Goal: Information Seeking & Learning: Learn about a topic

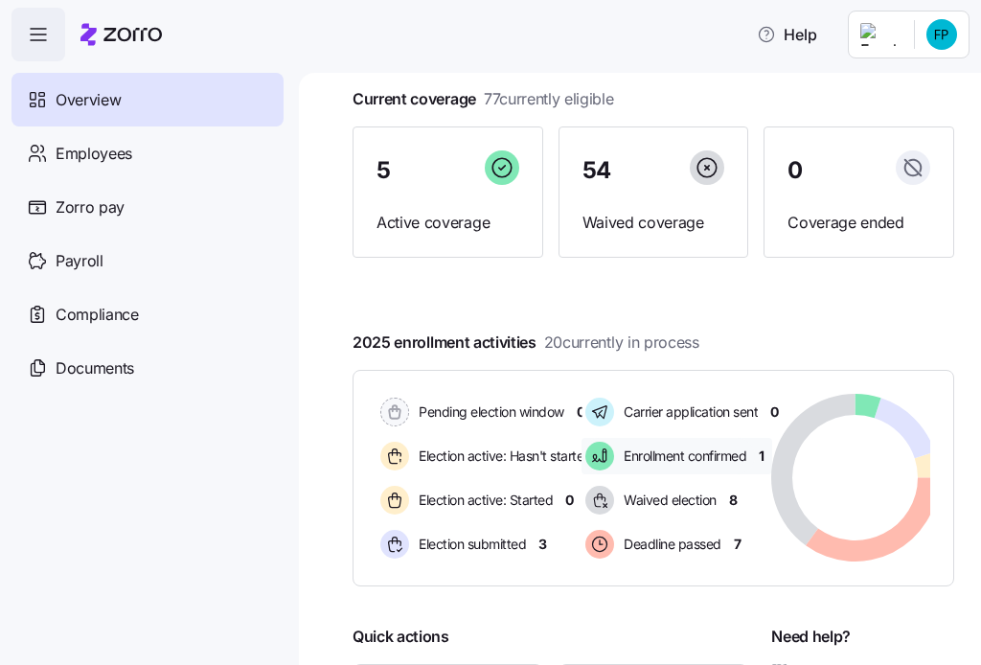
scroll to position [159, 0]
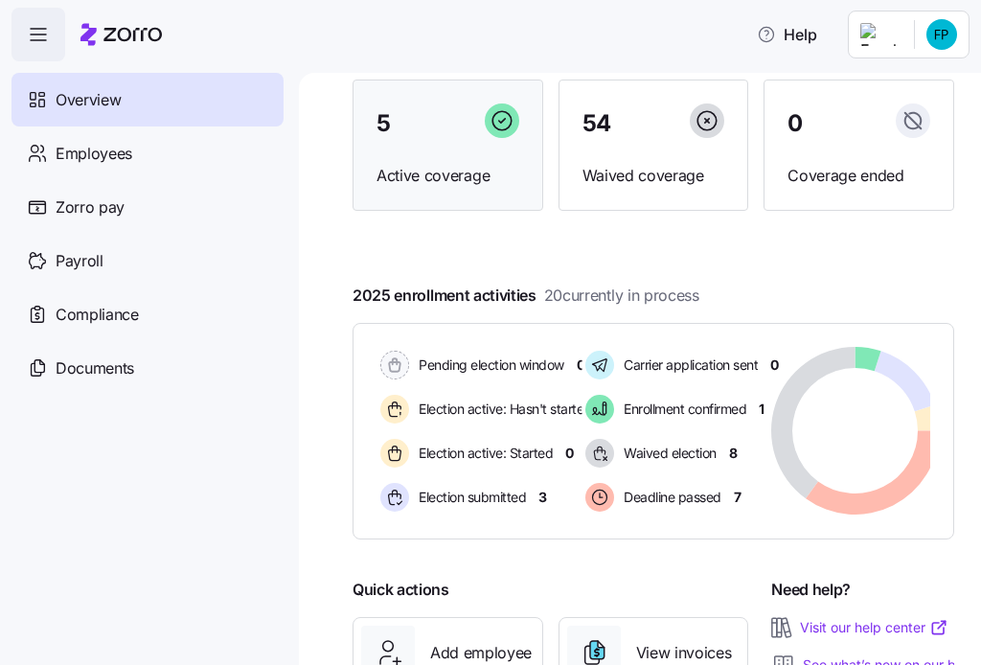
click at [441, 170] on span "Active coverage" at bounding box center [447, 176] width 143 height 24
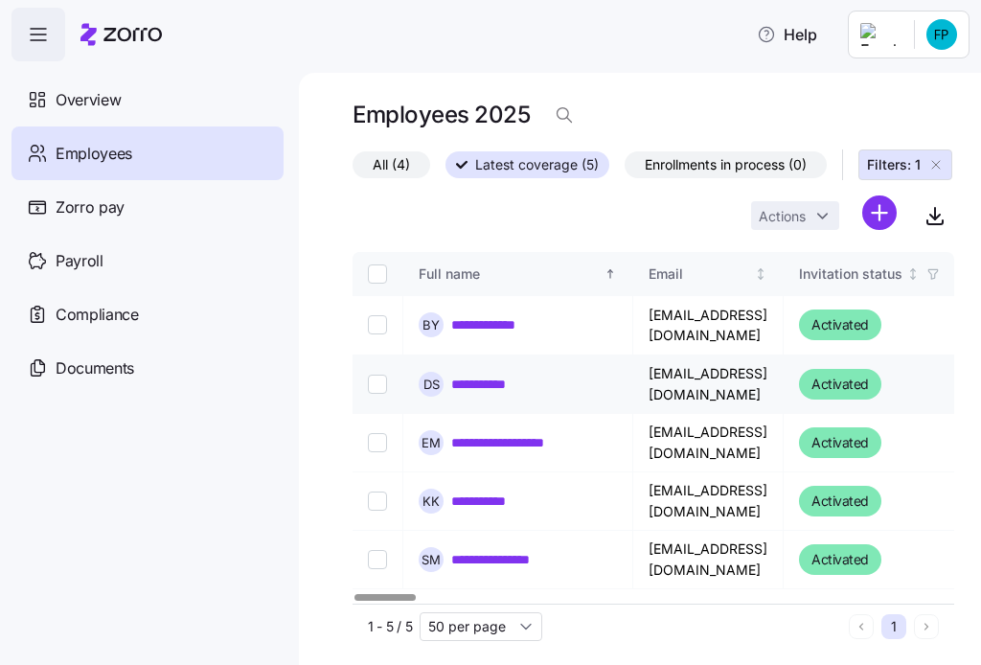
scroll to position [11, 0]
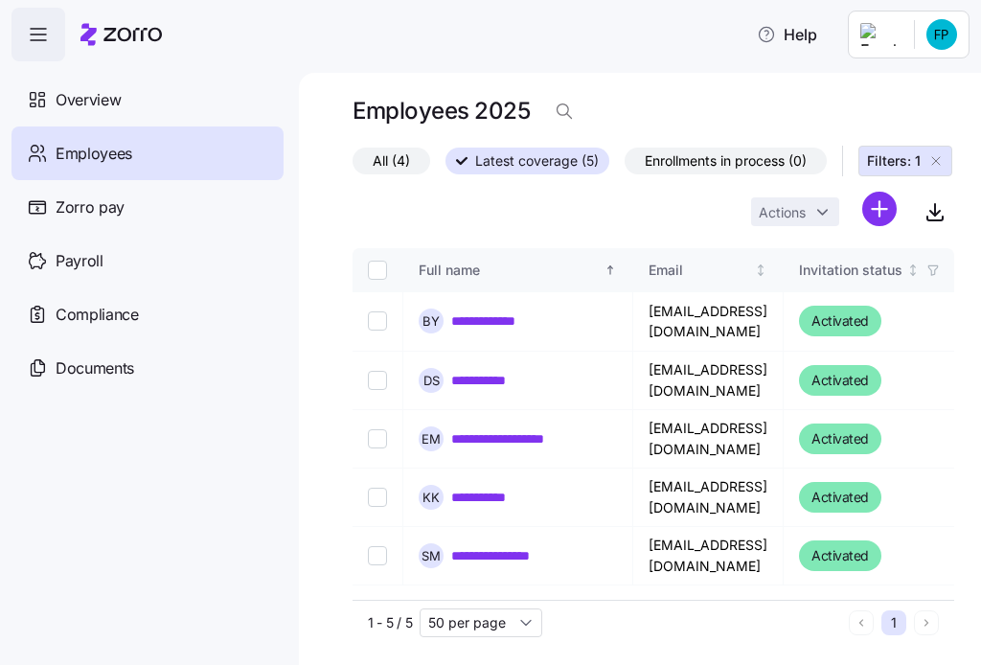
click at [86, 150] on span "Employees" at bounding box center [94, 154] width 77 height 24
click at [49, 101] on div "Overview" at bounding box center [147, 100] width 272 height 54
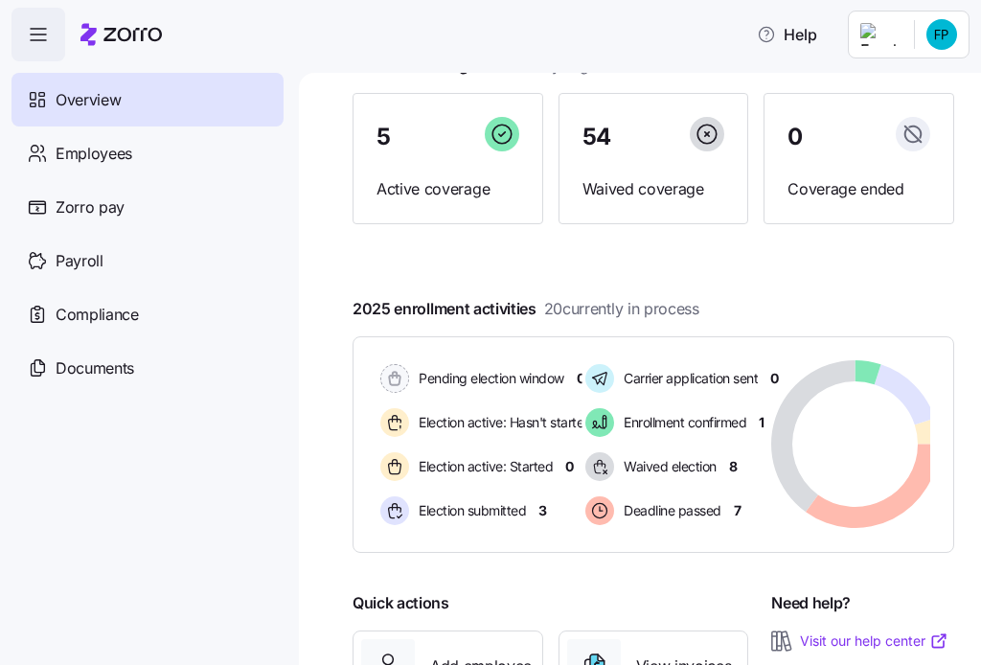
scroll to position [319, 0]
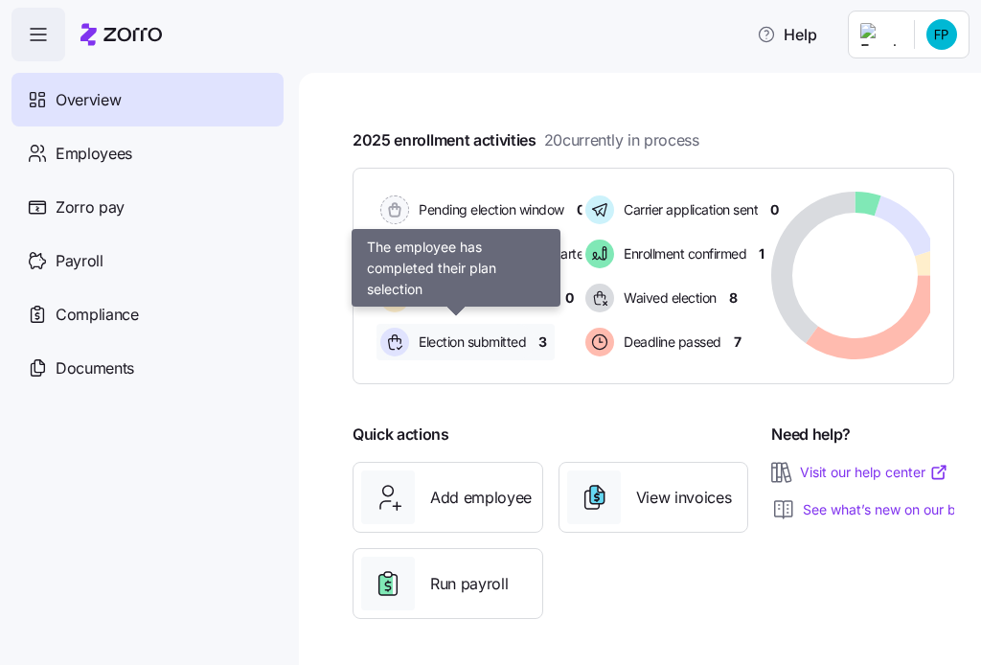
click at [462, 340] on span "Election submitted" at bounding box center [469, 341] width 113 height 19
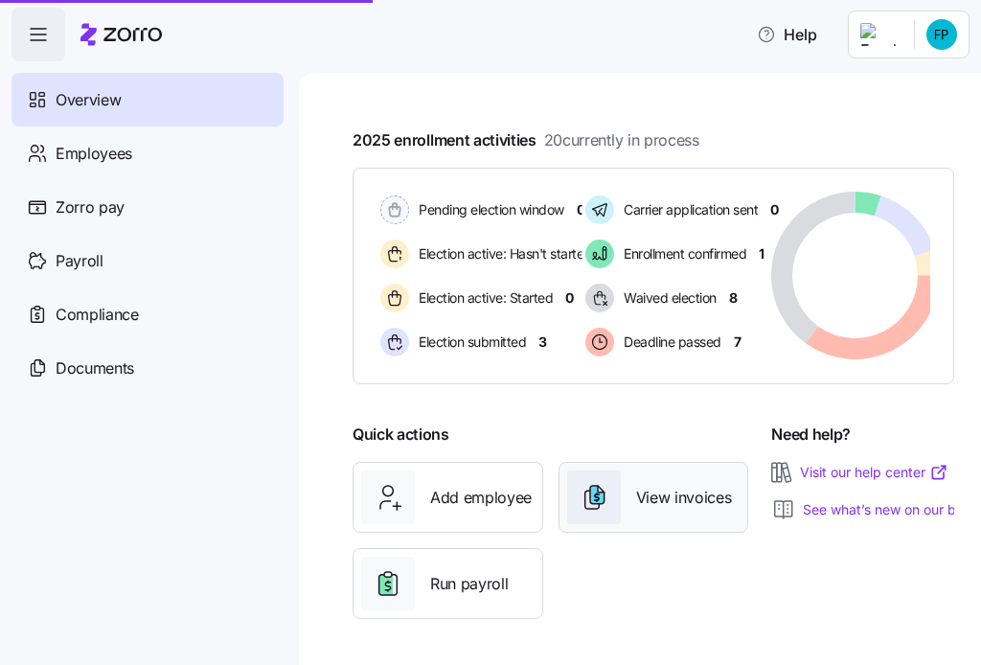
scroll to position [352, 0]
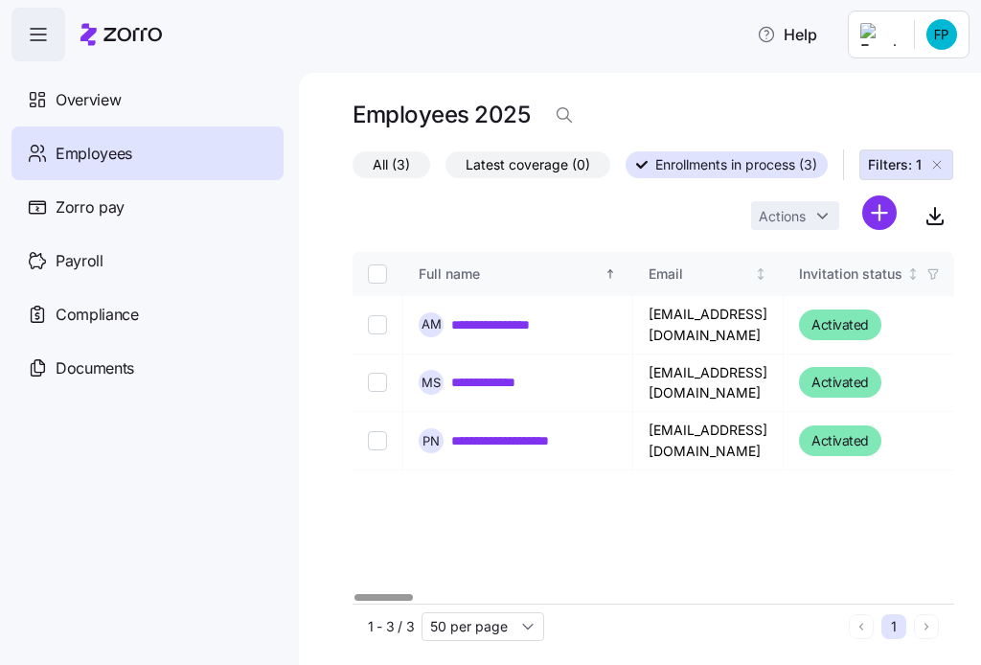
scroll to position [11, 0]
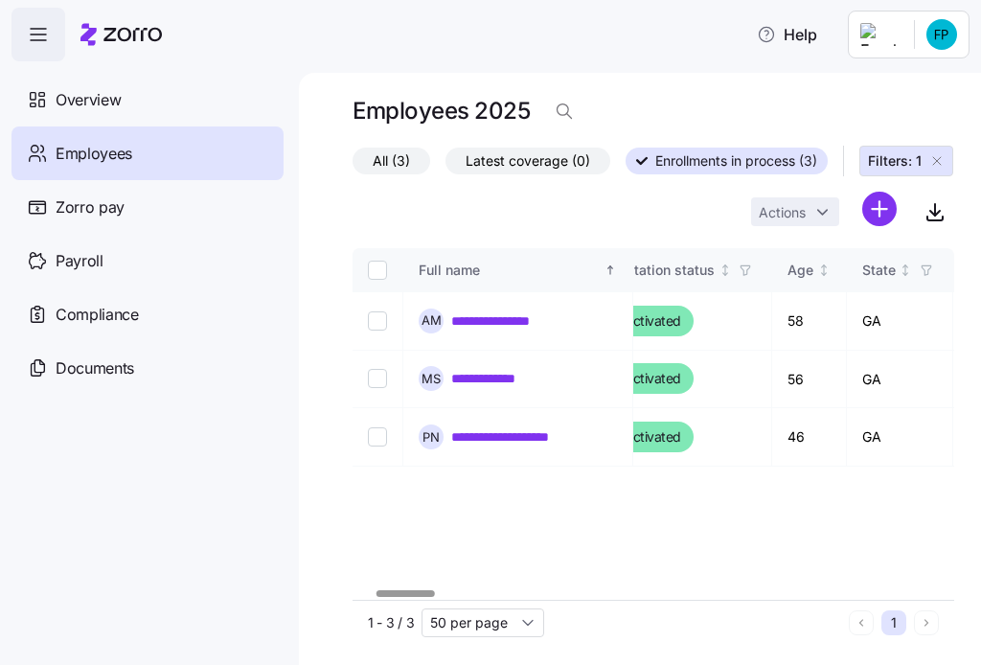
click at [401, 588] on div at bounding box center [652, 593] width 601 height 11
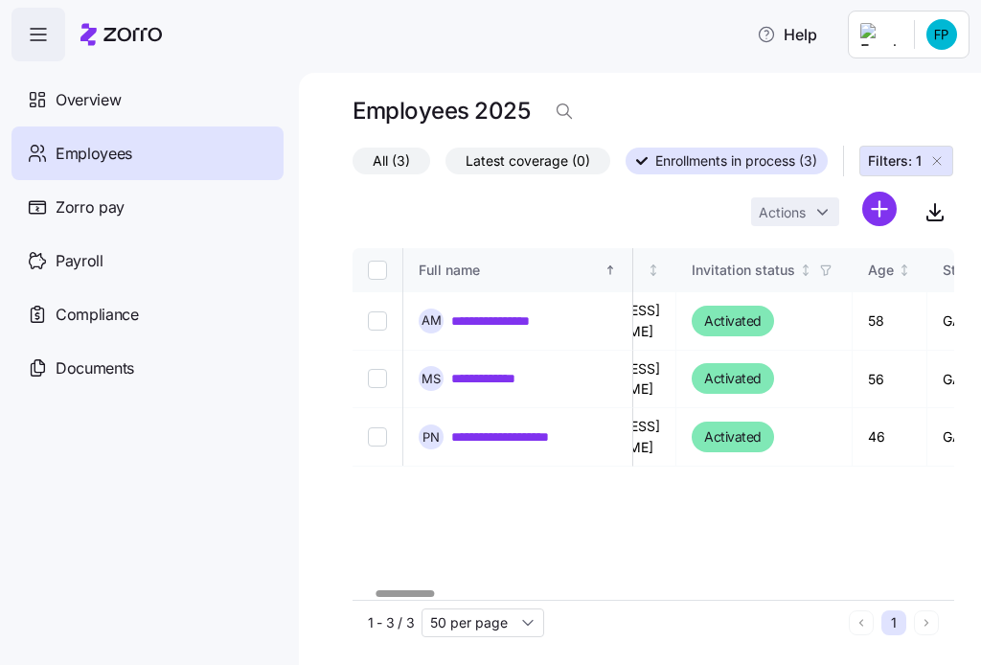
scroll to position [0, 0]
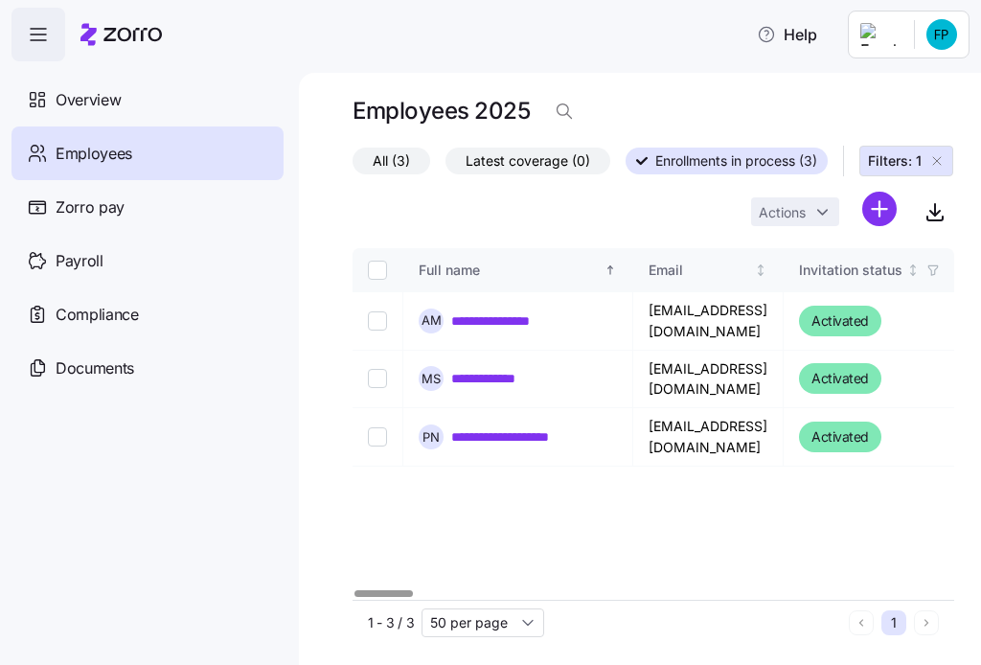
click at [354, 597] on div at bounding box center [383, 593] width 58 height 7
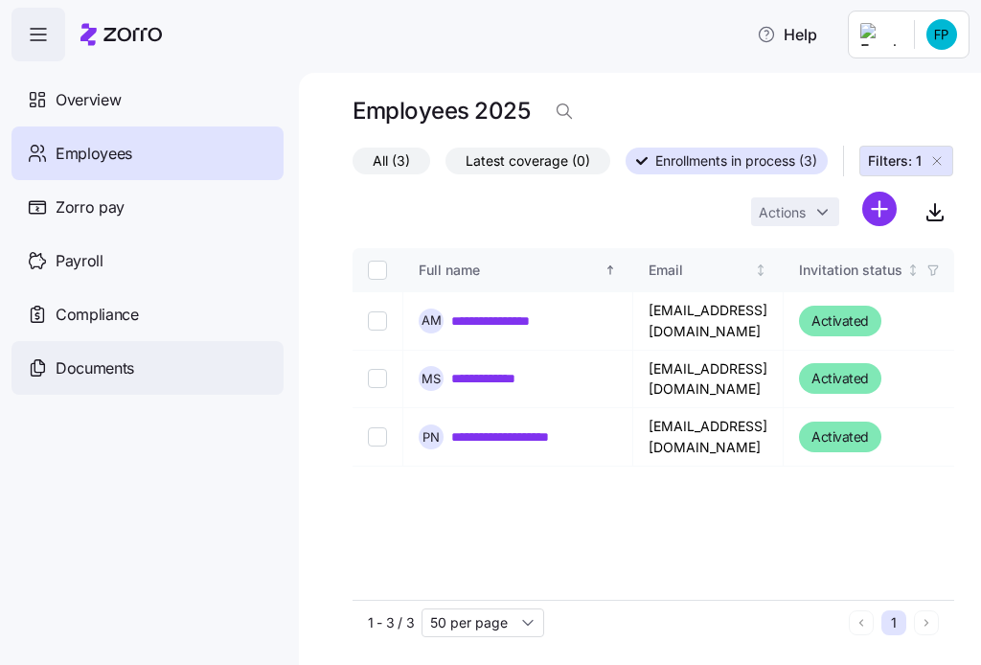
click at [109, 359] on span "Documents" at bounding box center [95, 368] width 79 height 24
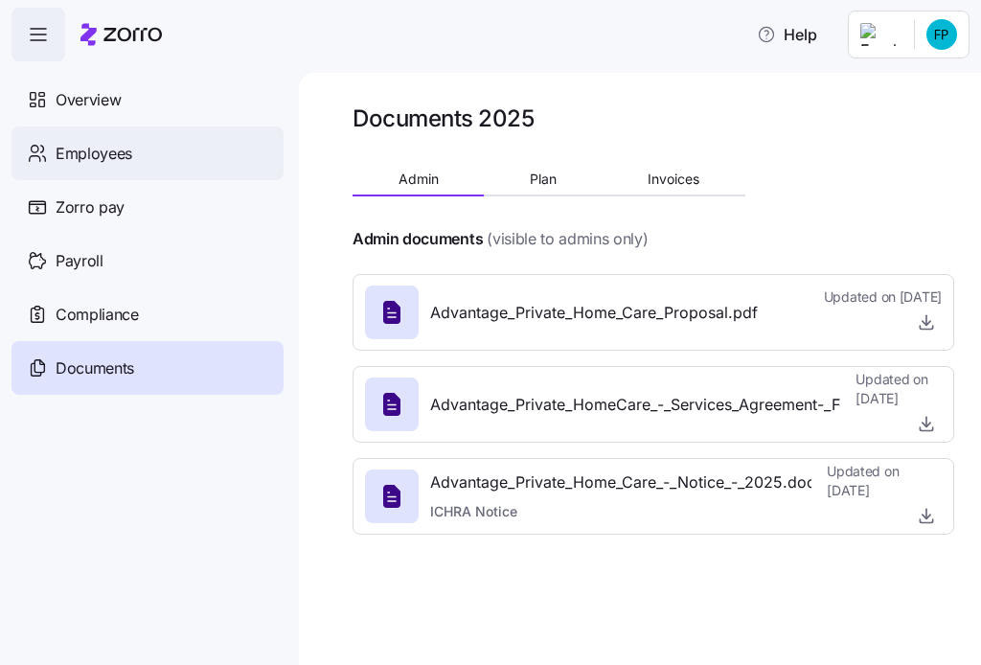
click at [113, 162] on span "Employees" at bounding box center [94, 154] width 77 height 24
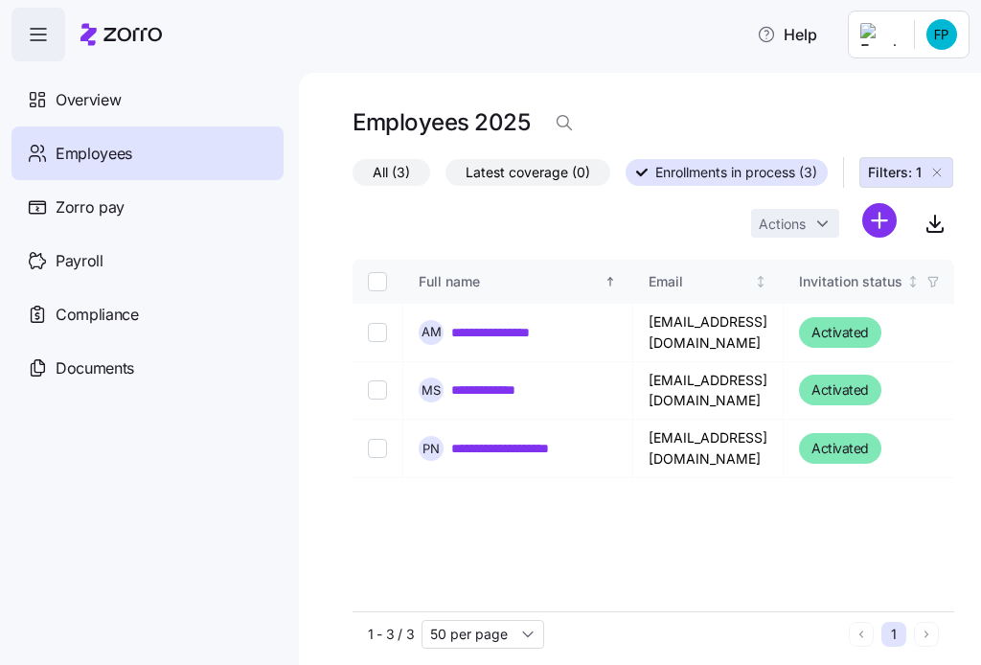
click at [108, 142] on span "Employees" at bounding box center [94, 154] width 77 height 24
click at [501, 637] on input "50 per page" at bounding box center [482, 634] width 123 height 29
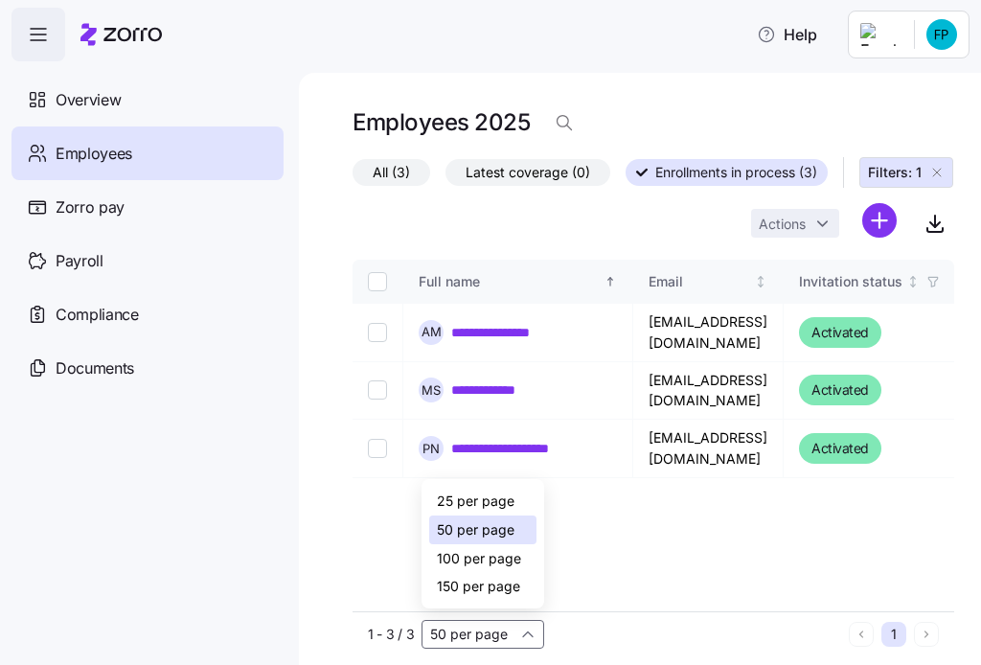
click at [491, 554] on span "100 per page" at bounding box center [479, 558] width 84 height 21
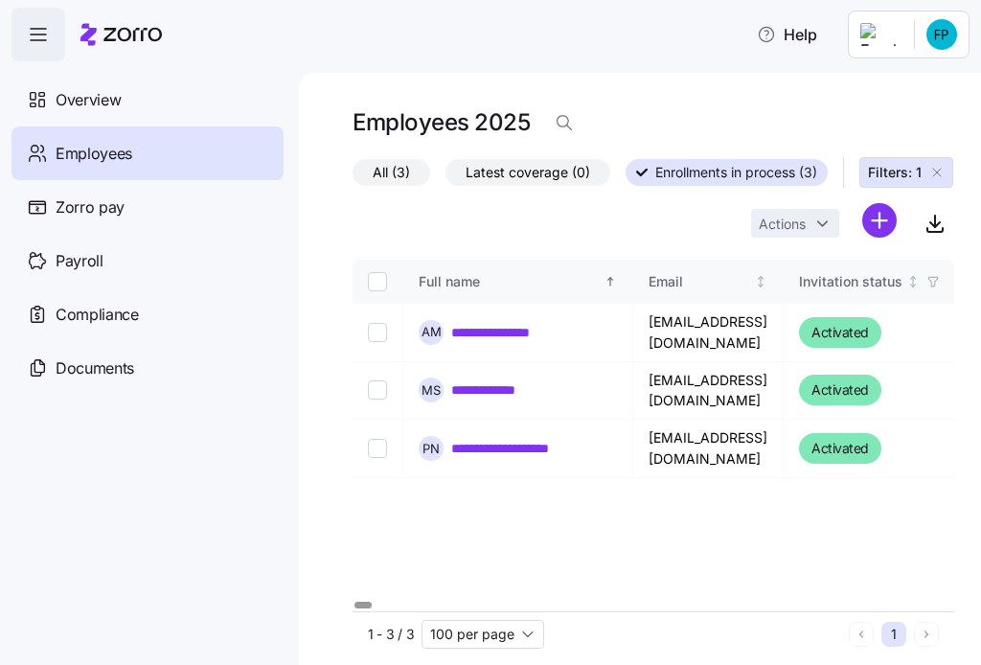
type input "100 per page"
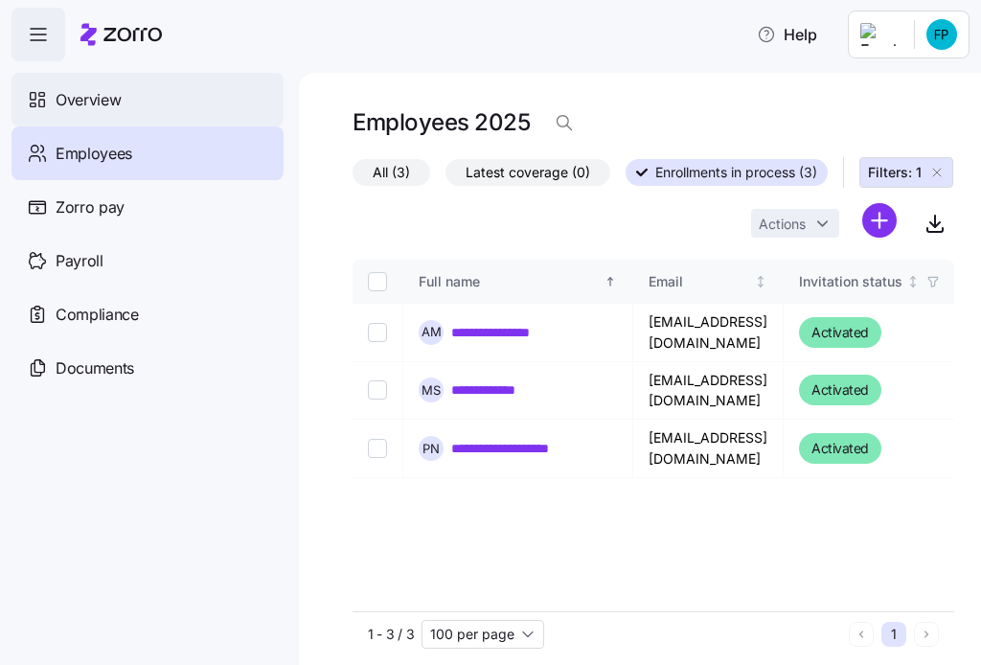
click at [90, 88] on span "Overview" at bounding box center [88, 100] width 65 height 24
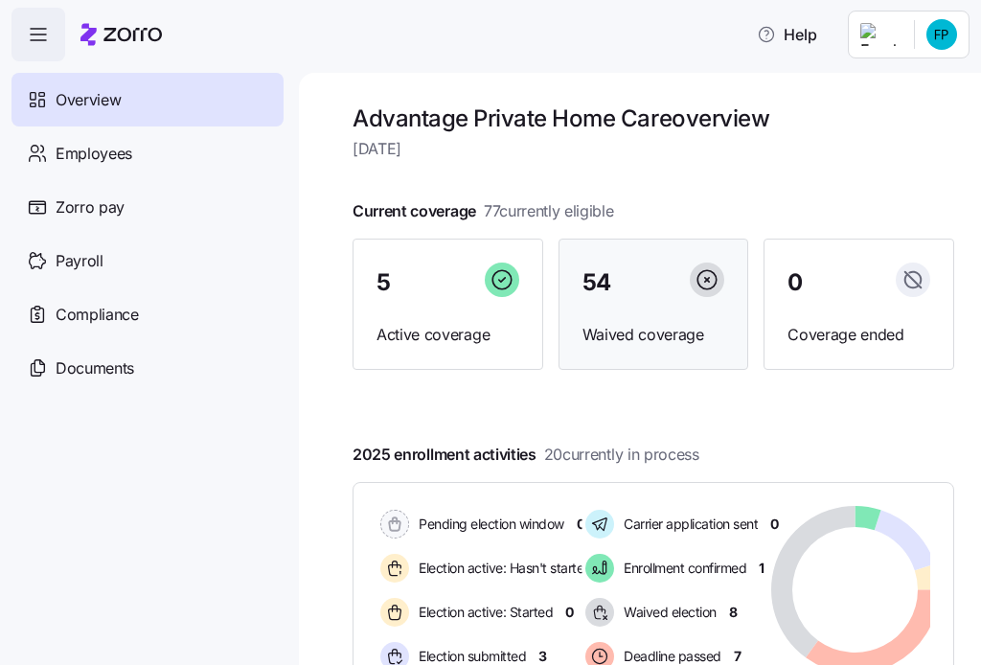
scroll to position [319, 0]
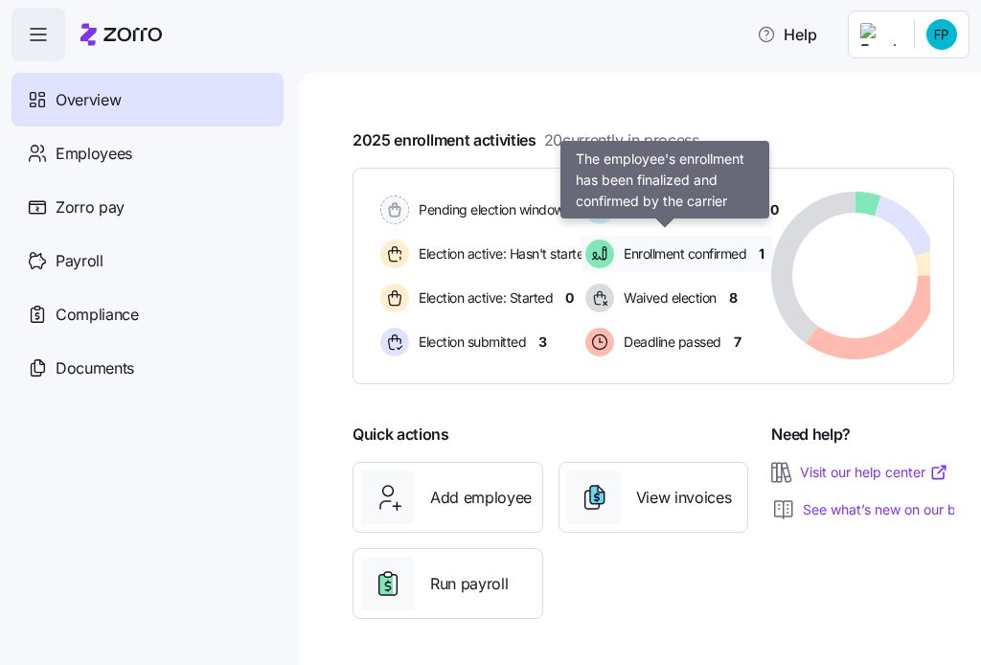
click at [676, 244] on span "Enrollment confirmed" at bounding box center [682, 253] width 128 height 19
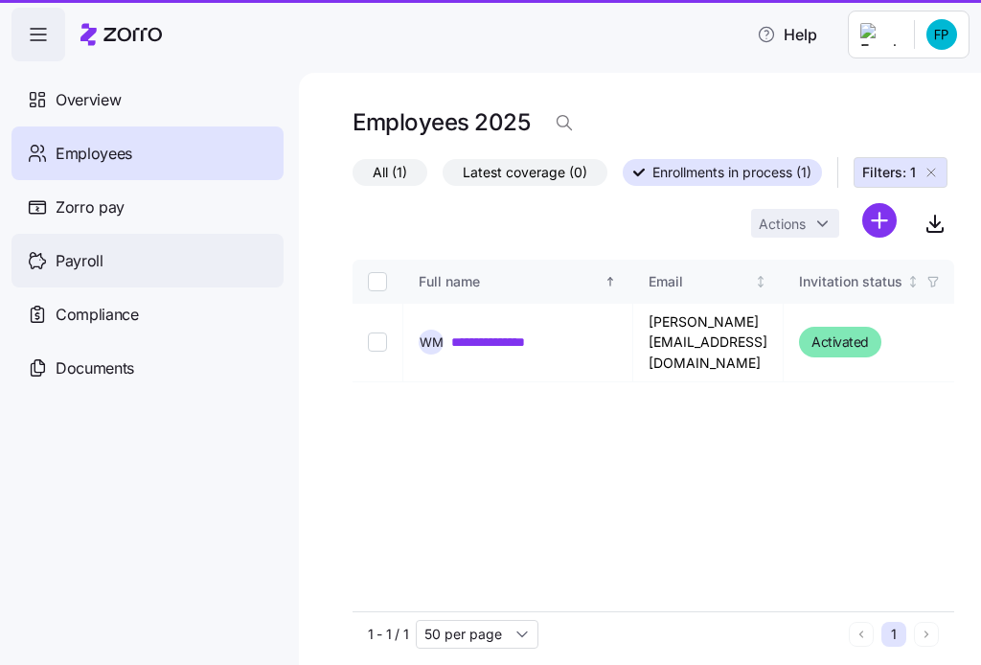
type input "50 per page"
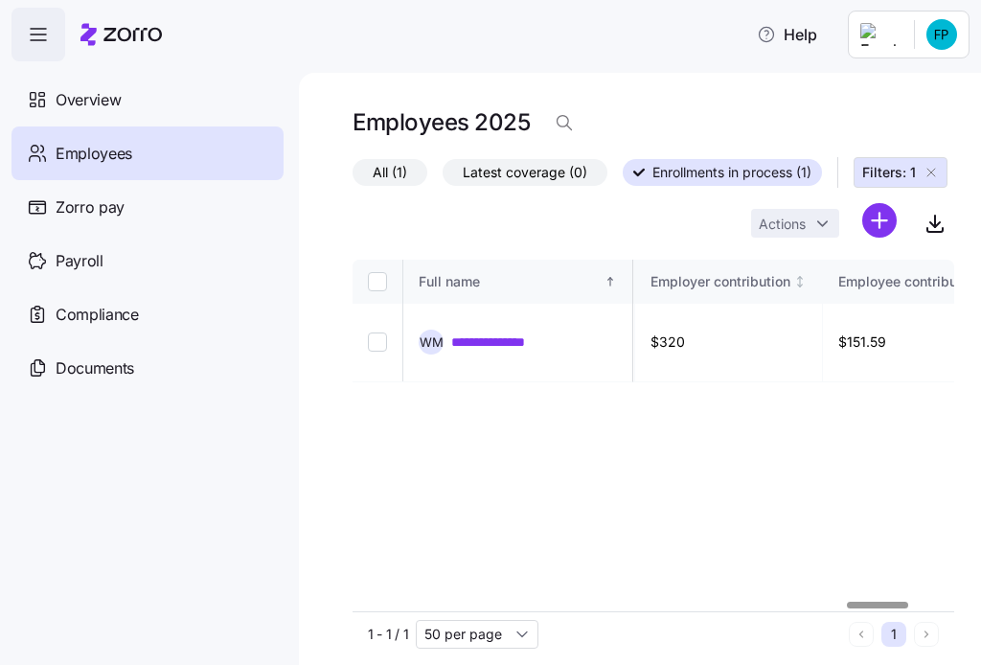
scroll to position [0, 5032]
click at [908, 601] on div at bounding box center [877, 604] width 61 height 7
click at [930, 222] on icon "button" at bounding box center [935, 224] width 10 height 5
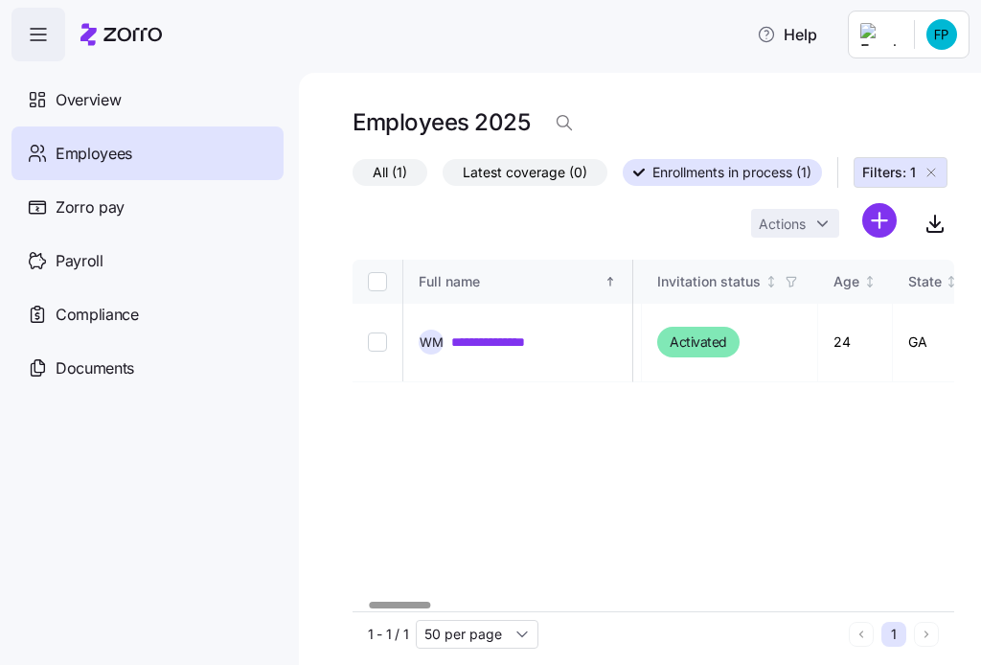
scroll to position [0, 0]
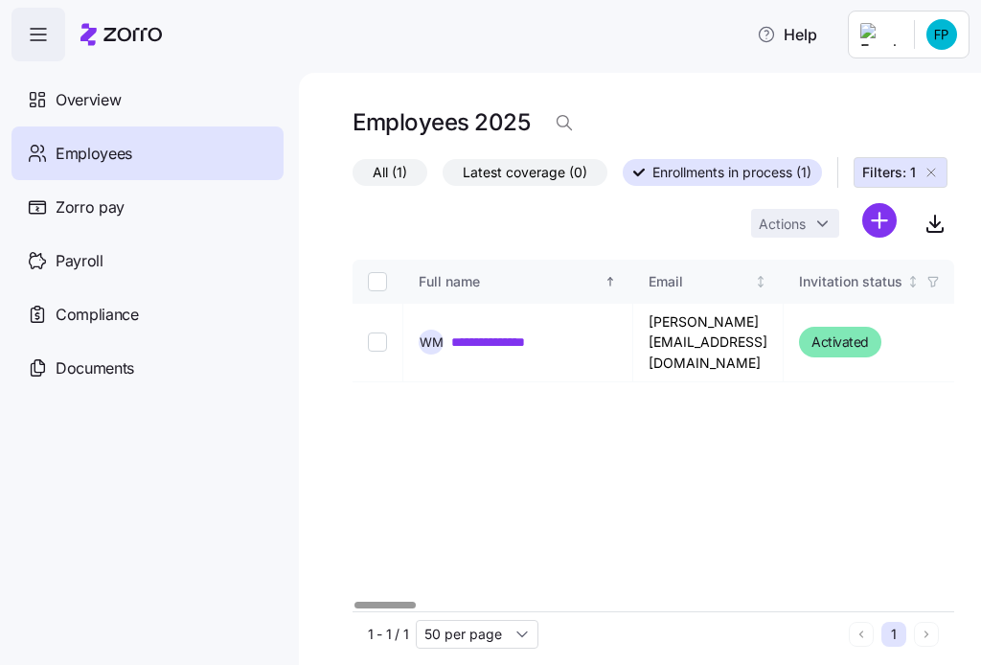
click at [354, 601] on div at bounding box center [384, 604] width 61 height 7
drag, startPoint x: 378, startPoint y: 324, endPoint x: 473, endPoint y: 337, distance: 95.8
click at [379, 332] on input "Select record 1" at bounding box center [377, 341] width 19 height 19
checkbox input "true"
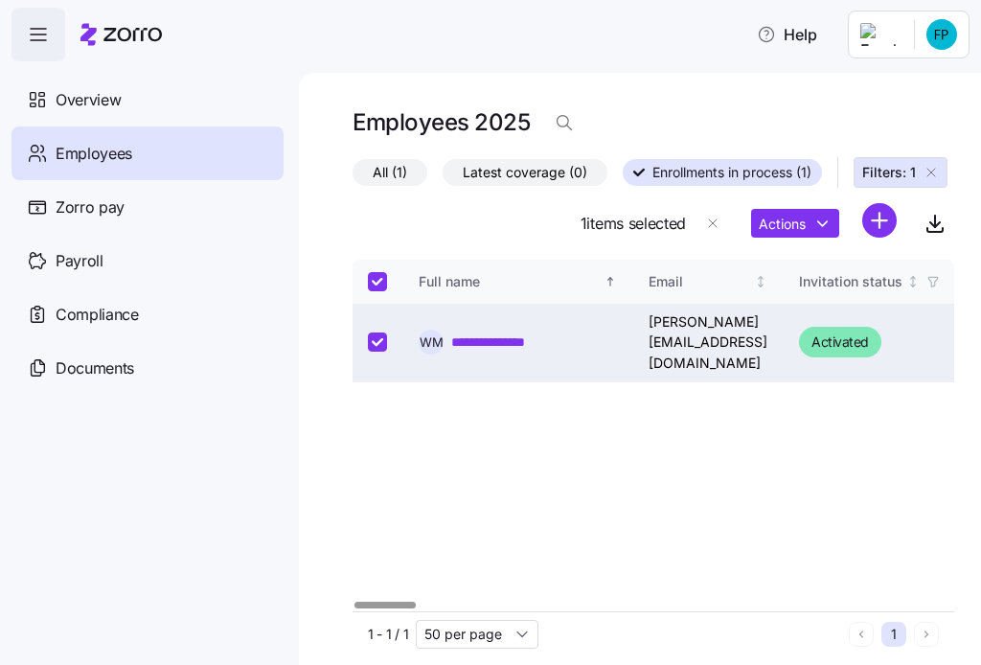
click at [519, 332] on link "**********" at bounding box center [505, 341] width 108 height 19
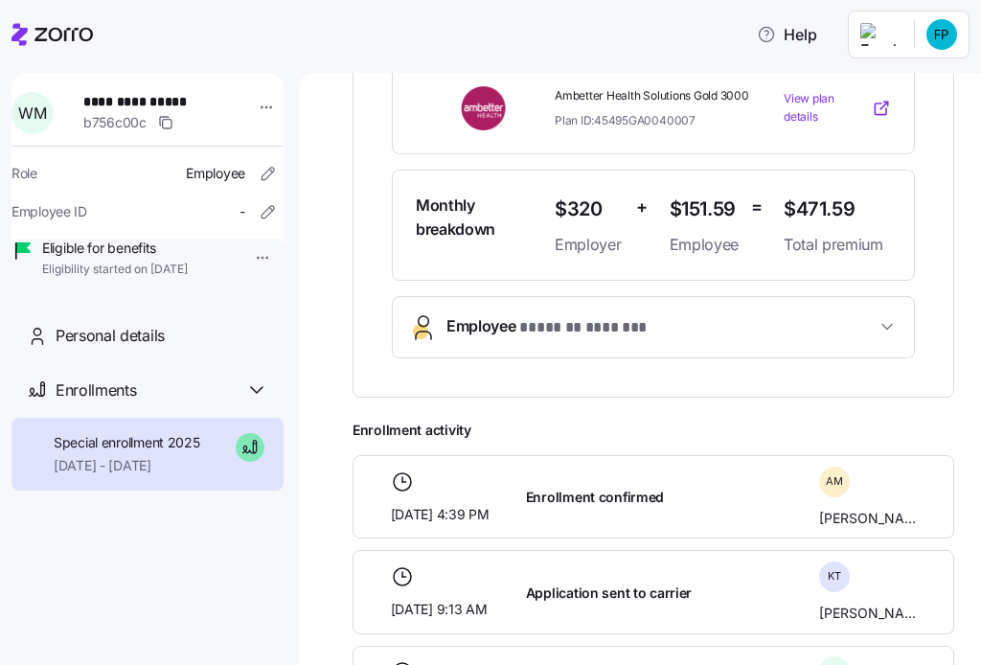
scroll to position [638, 0]
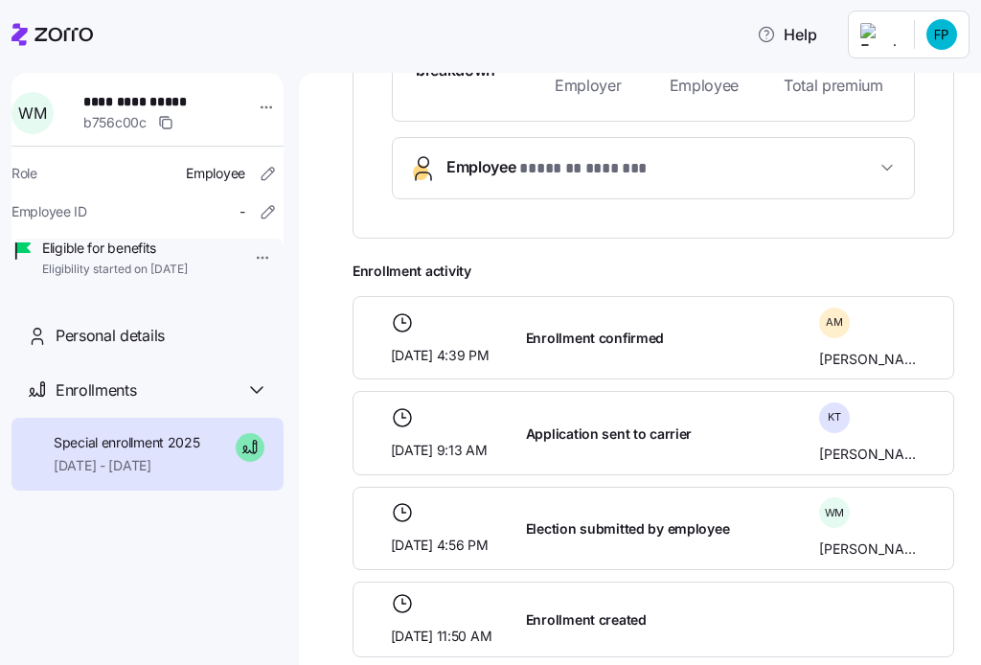
click at [147, 100] on span "**********" at bounding box center [150, 101] width 134 height 19
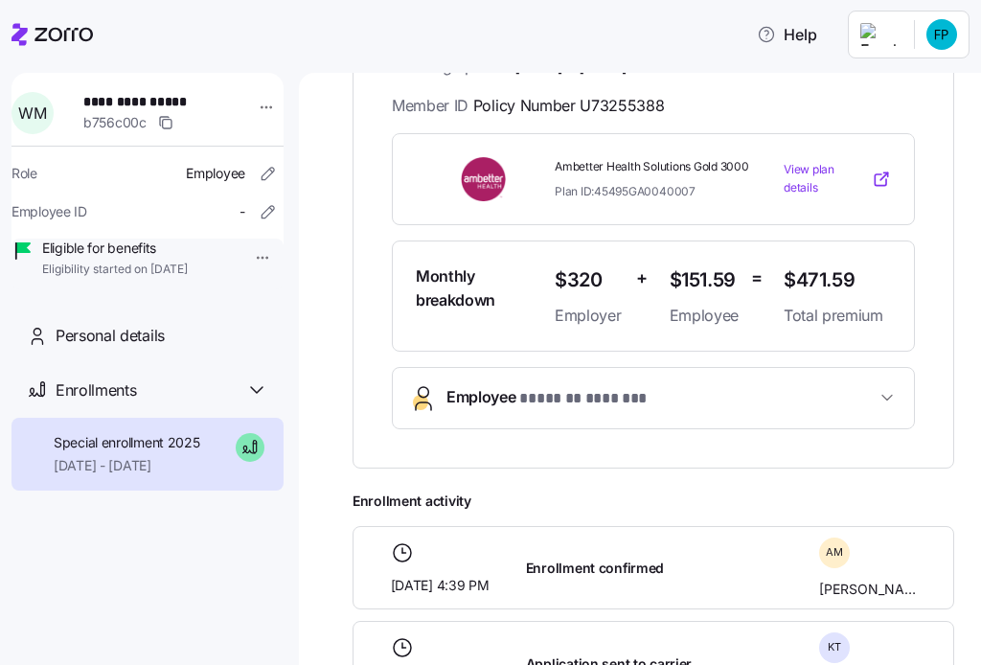
scroll to position [476, 0]
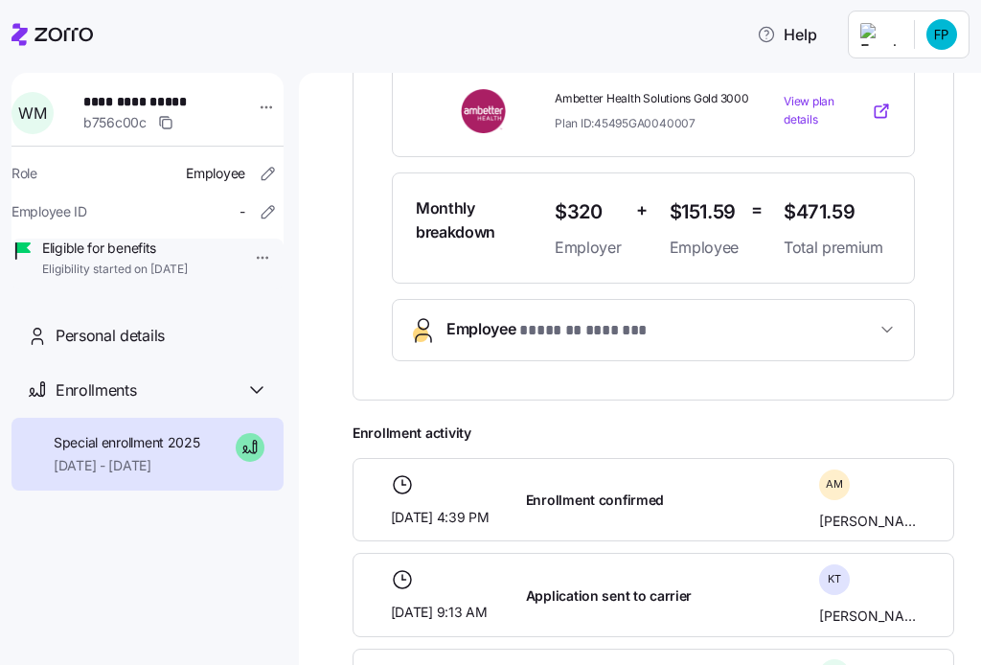
click at [851, 319] on span "Employee * ******* ******* *" at bounding box center [660, 330] width 429 height 26
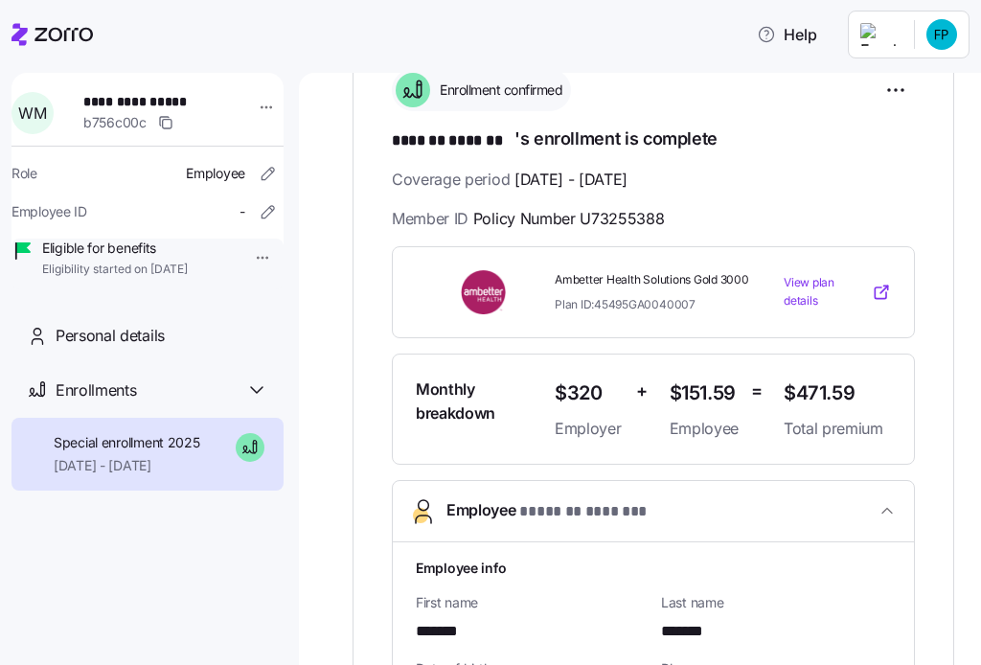
scroll to position [0, 0]
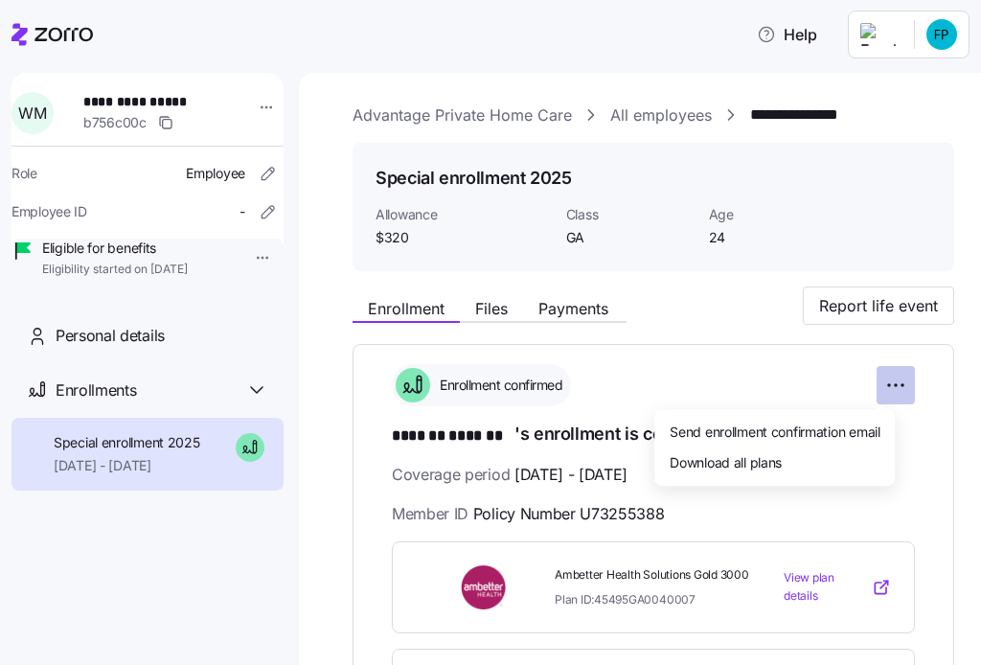
click at [876, 380] on html "**********" at bounding box center [490, 326] width 981 height 653
click at [958, 293] on html "**********" at bounding box center [490, 326] width 981 height 653
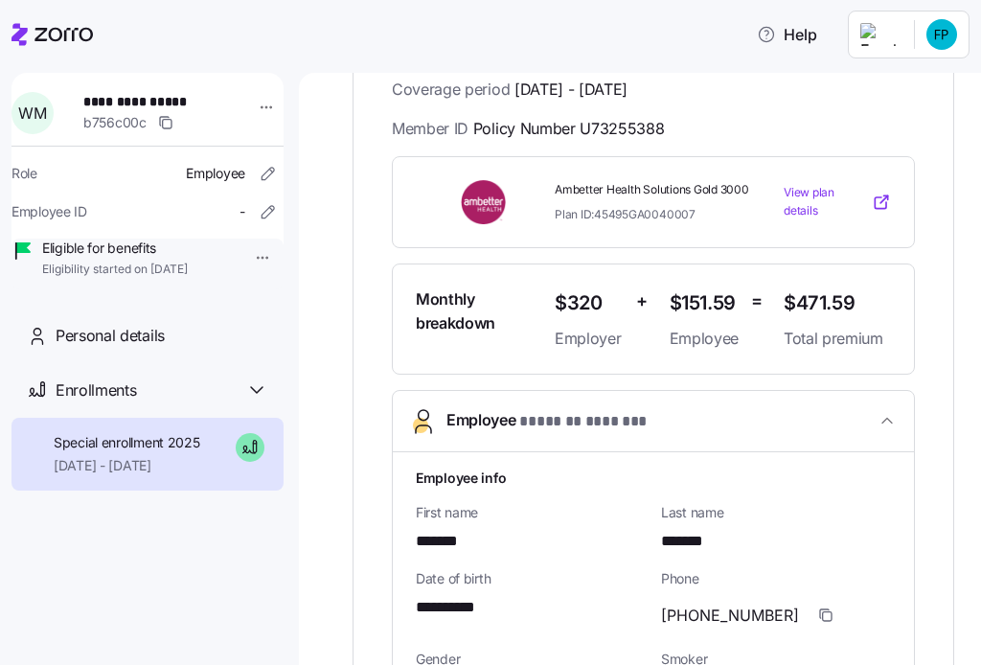
scroll to position [319, 0]
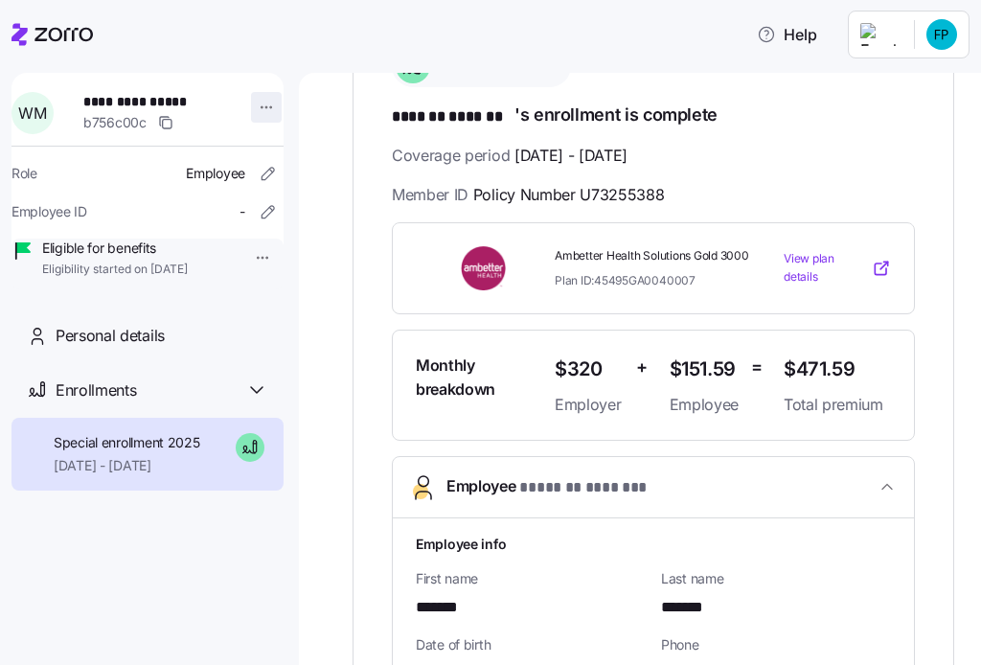
click at [247, 104] on html "**********" at bounding box center [490, 326] width 981 height 653
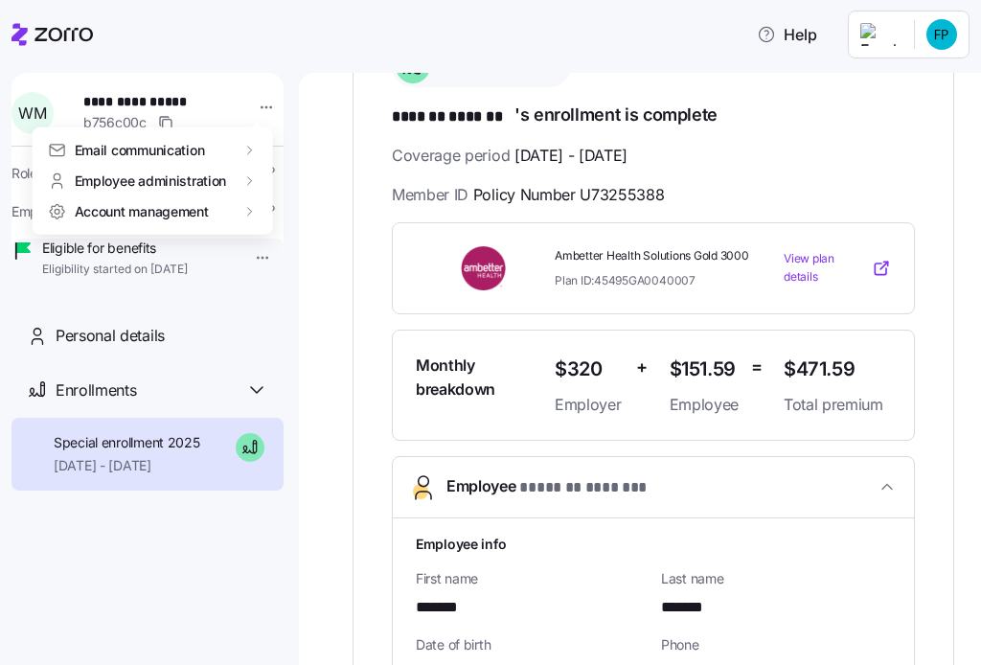
click at [941, 177] on html "**********" at bounding box center [490, 326] width 981 height 653
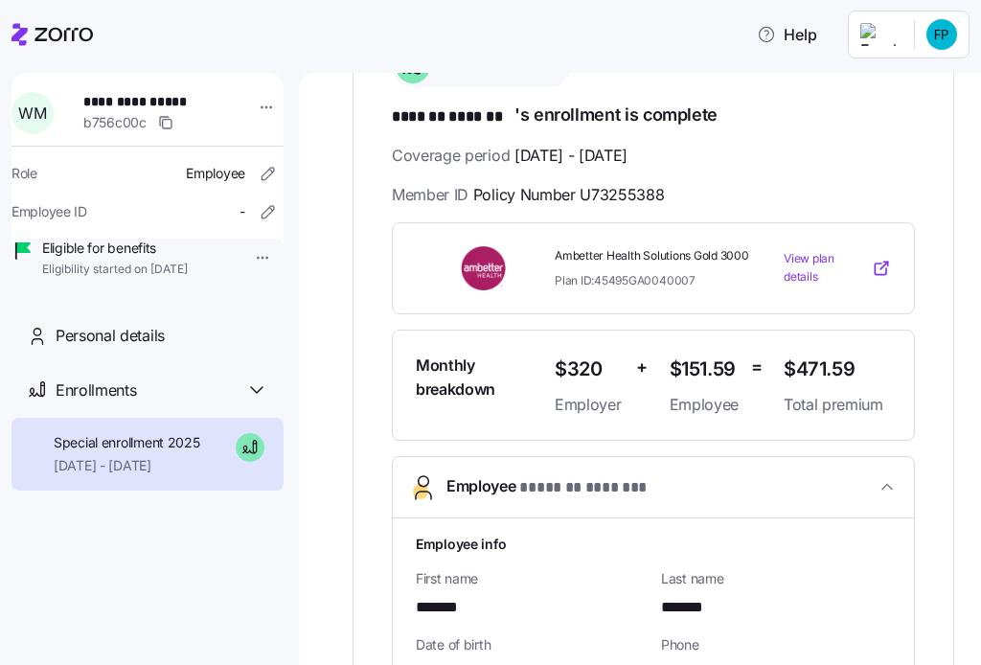
click at [958, 229] on div "**********" at bounding box center [640, 369] width 682 height 592
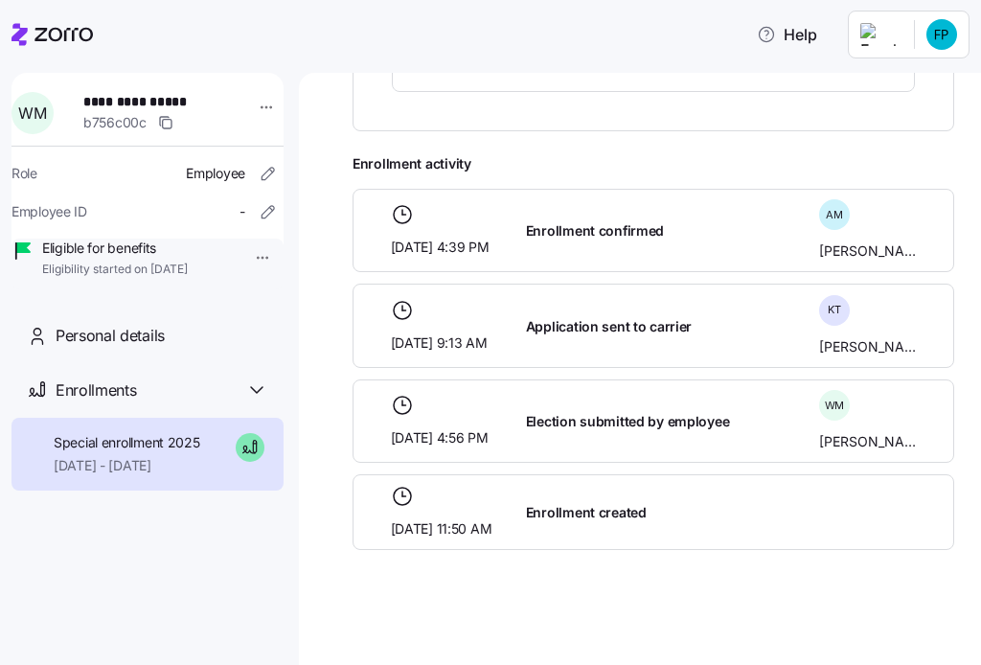
scroll to position [1797, 0]
click at [255, 102] on html "**********" at bounding box center [490, 326] width 981 height 653
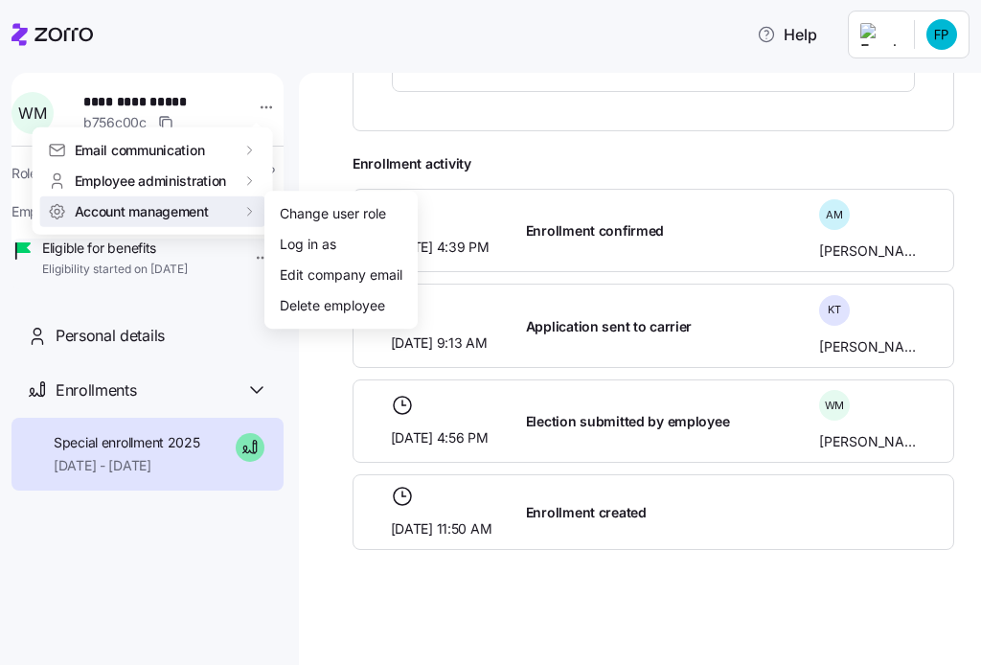
click at [340, 593] on html "**********" at bounding box center [490, 326] width 981 height 653
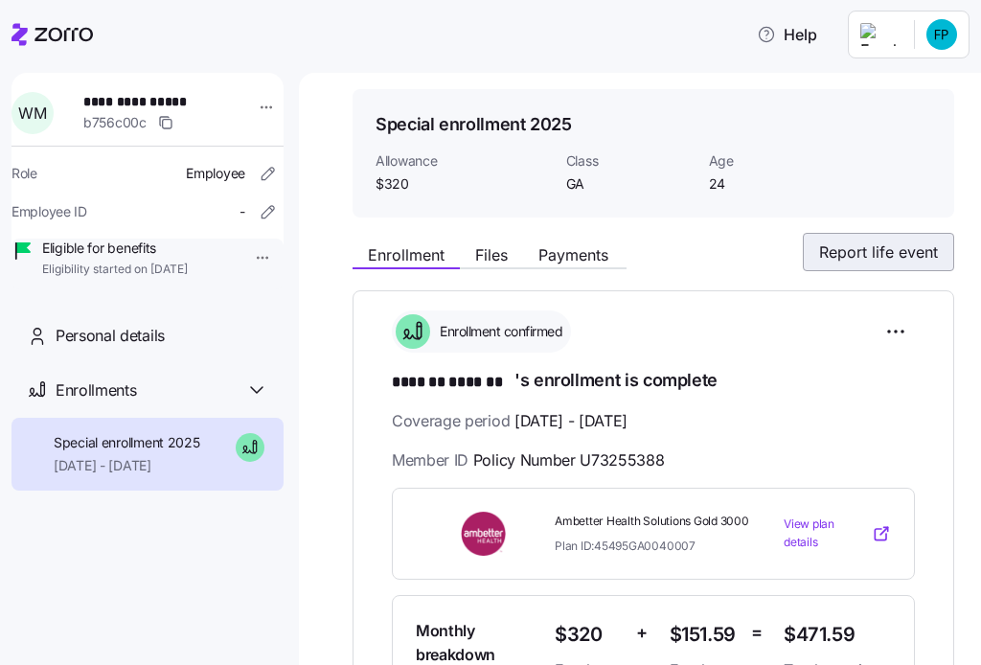
scroll to position [40, 0]
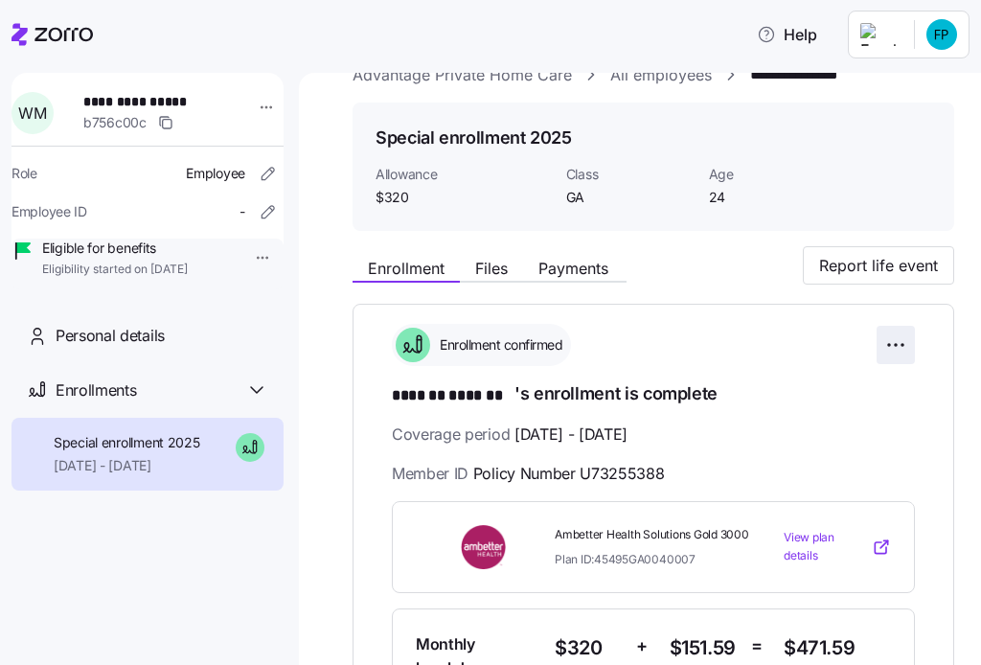
click at [887, 347] on html "**********" at bounding box center [490, 326] width 981 height 653
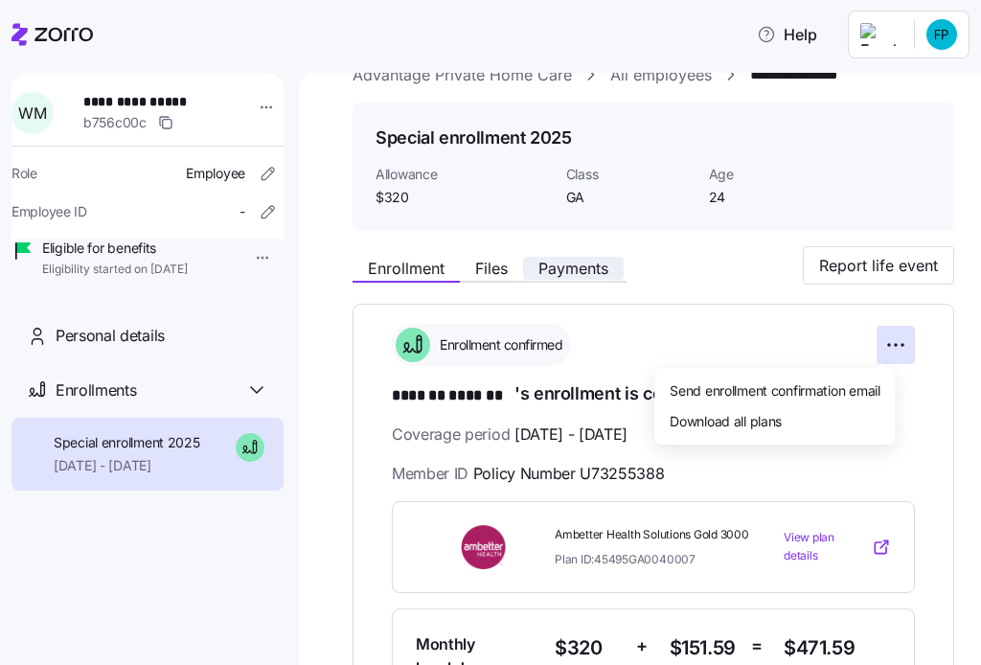
drag, startPoint x: 582, startPoint y: 259, endPoint x: 554, endPoint y: 257, distance: 27.8
click at [582, 258] on html "**********" at bounding box center [490, 326] width 981 height 653
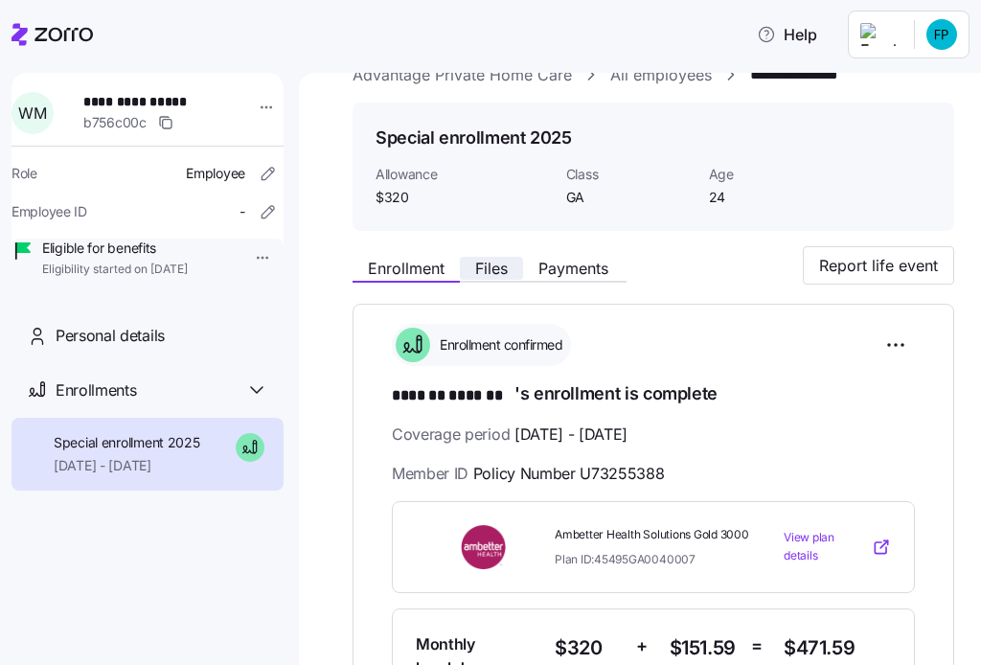
click at [499, 260] on span "Files" at bounding box center [491, 267] width 33 height 15
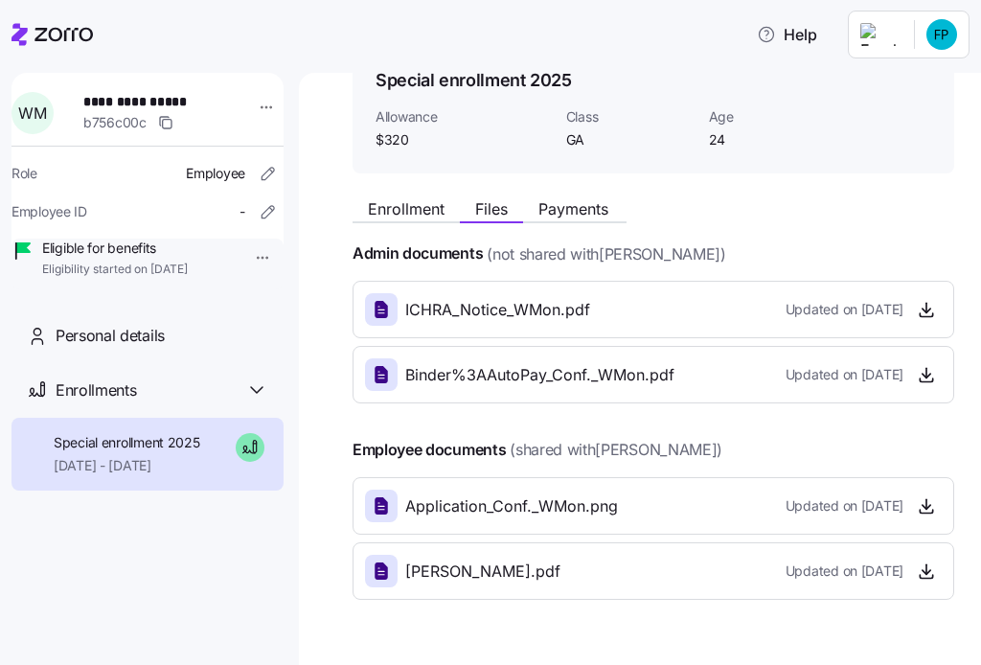
scroll to position [146, 0]
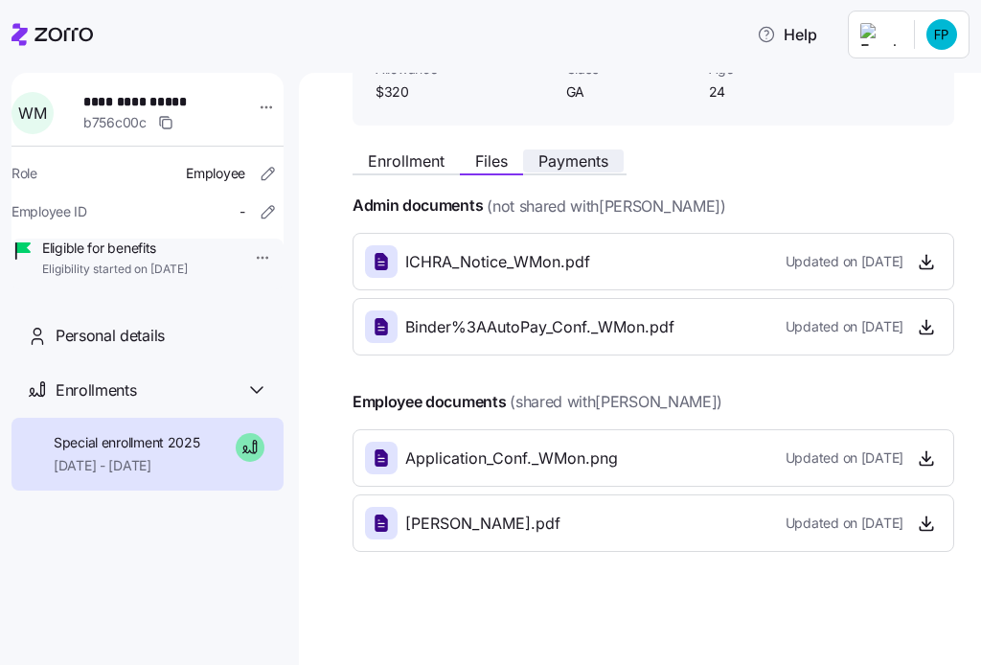
click at [587, 166] on span "Payments" at bounding box center [573, 160] width 70 height 15
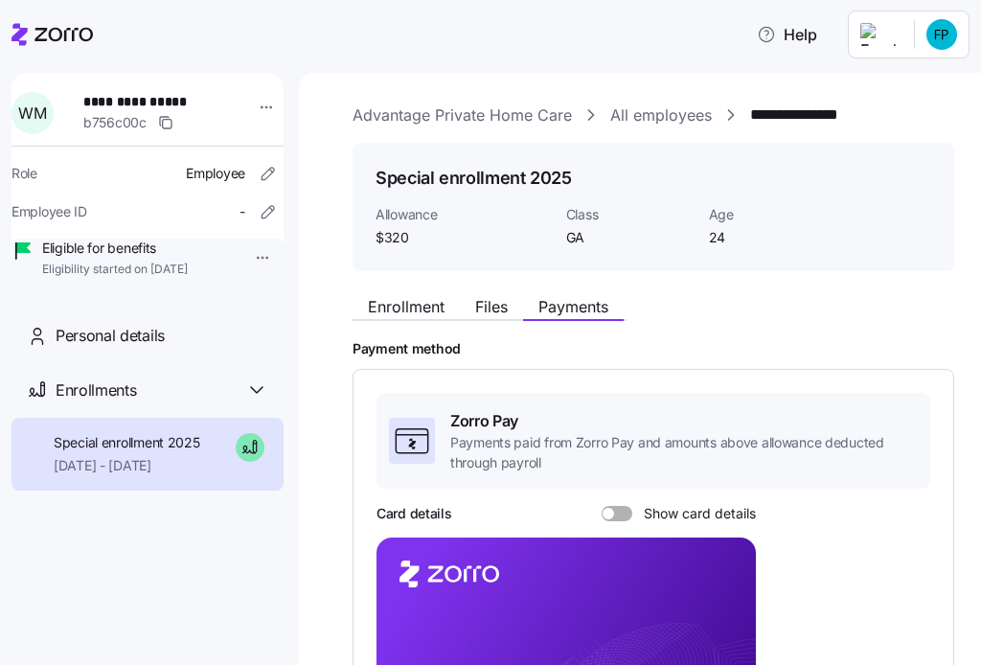
click at [417, 166] on h1 "Special enrollment 2025" at bounding box center [473, 178] width 196 height 24
click at [393, 311] on span "Enrollment" at bounding box center [406, 306] width 77 height 15
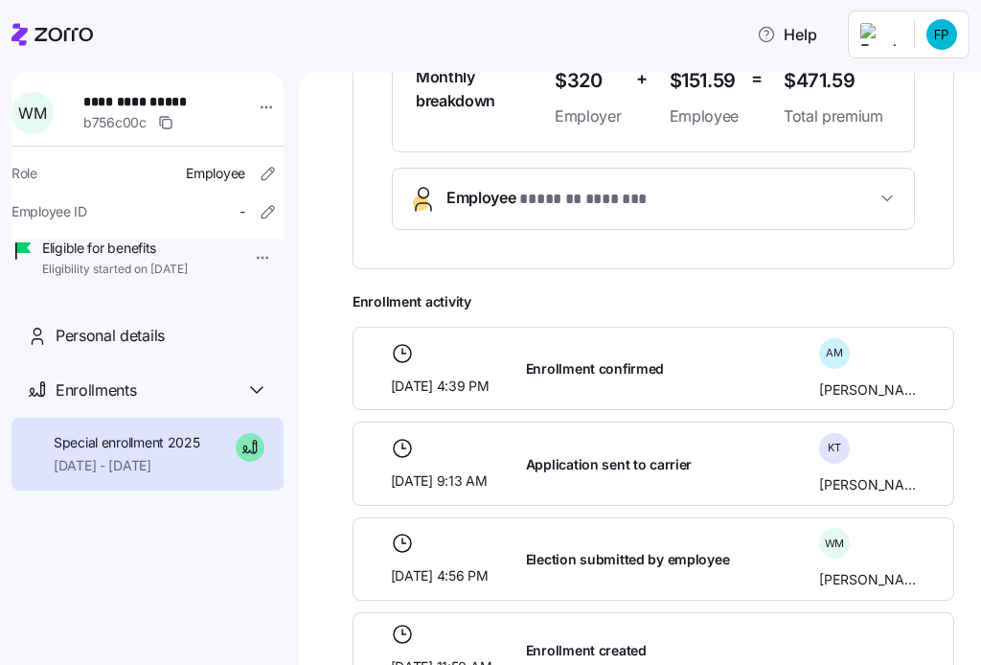
scroll to position [317, 0]
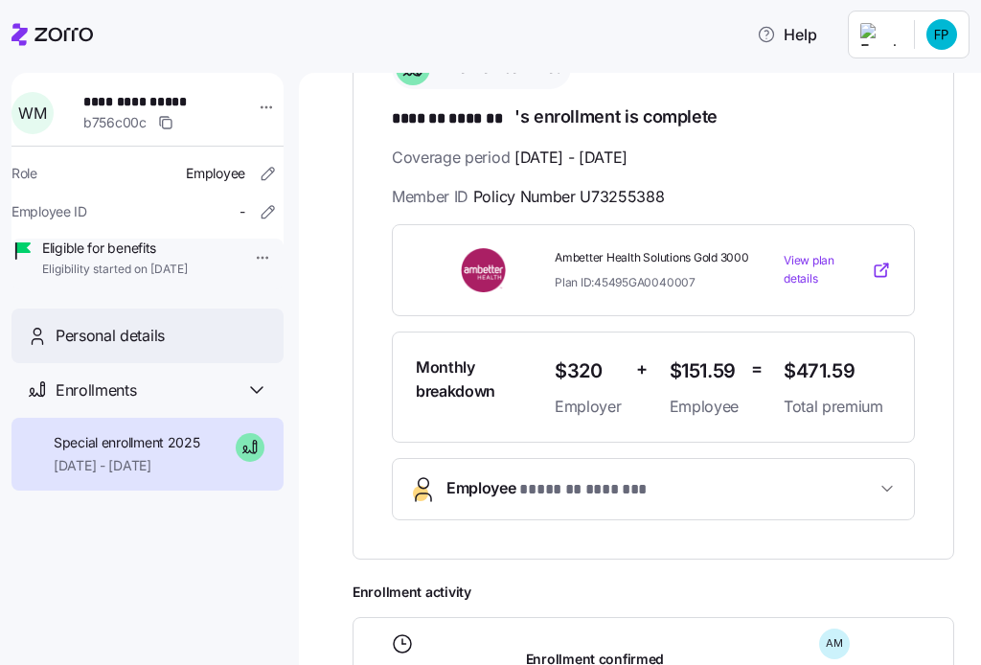
click at [155, 348] on span "Personal details" at bounding box center [110, 336] width 109 height 24
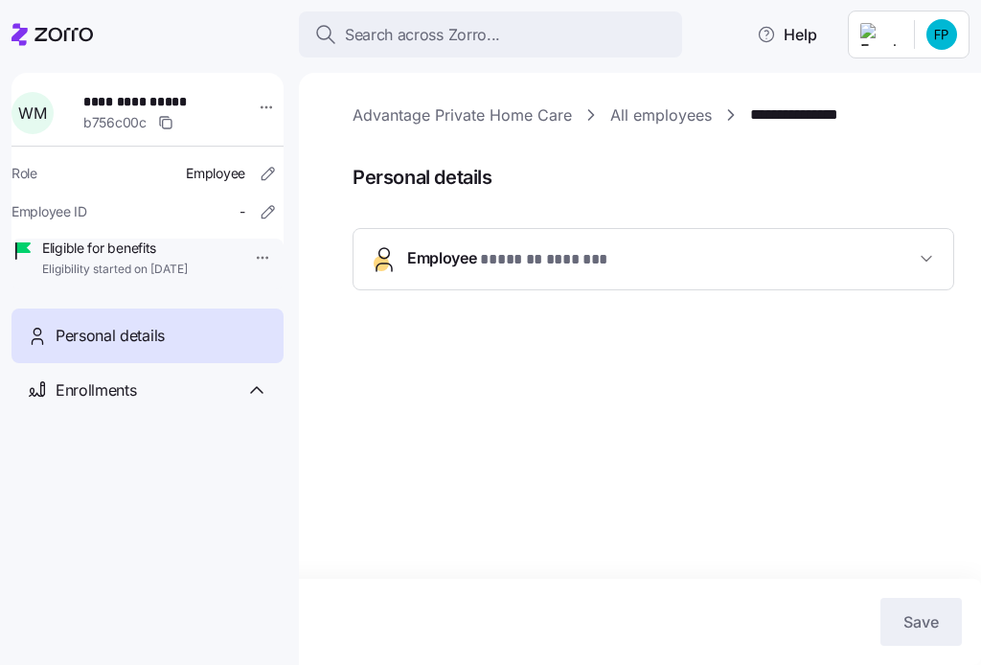
click at [541, 262] on span "* ******* ******* *" at bounding box center [545, 260] width 130 height 24
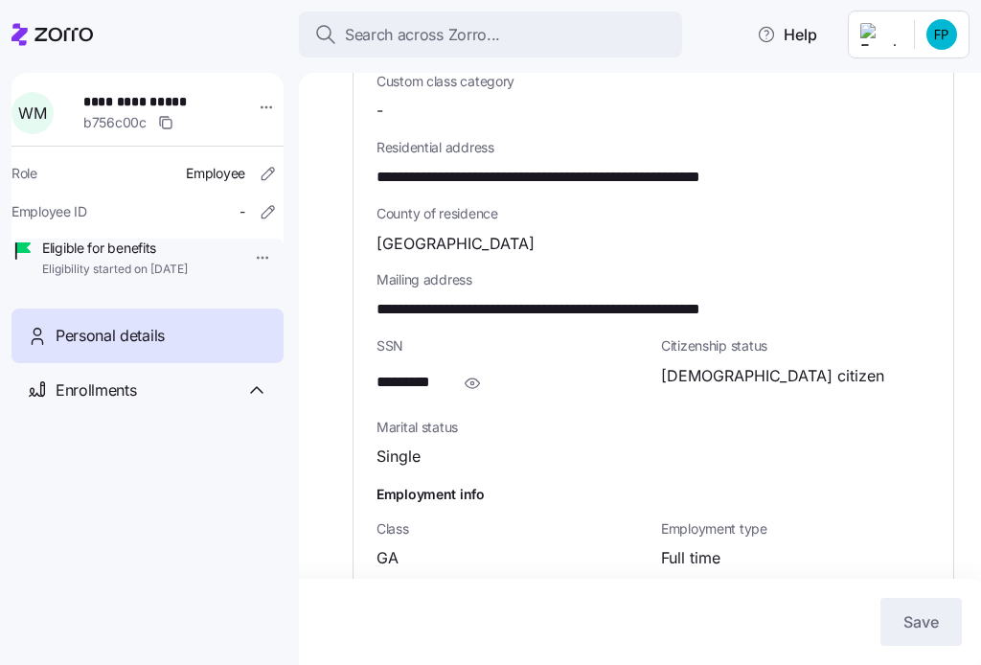
scroll to position [724, 0]
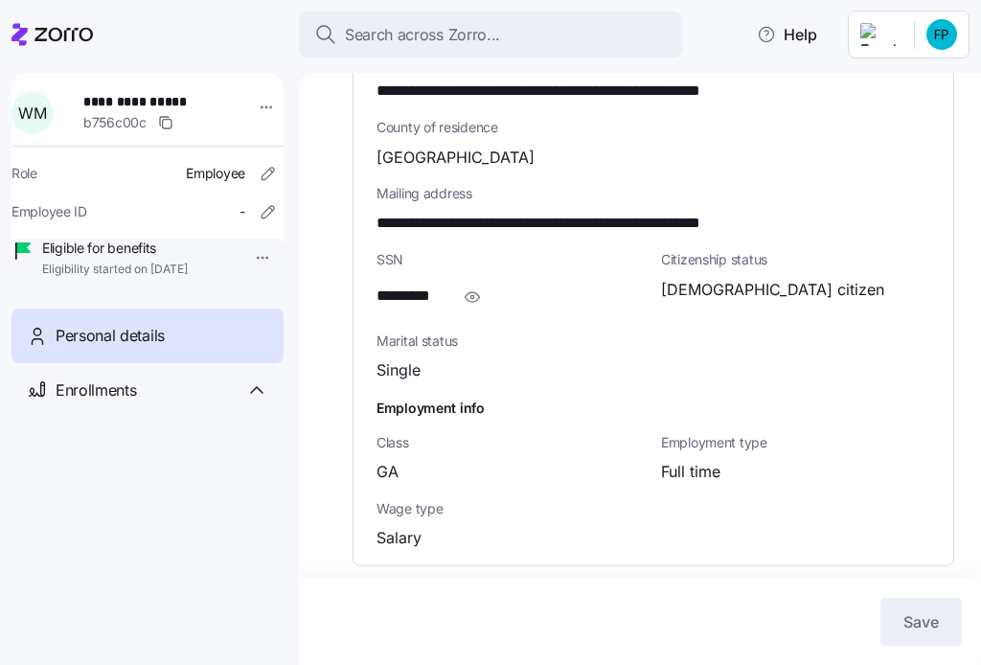
click at [108, 102] on span "**********" at bounding box center [150, 101] width 134 height 19
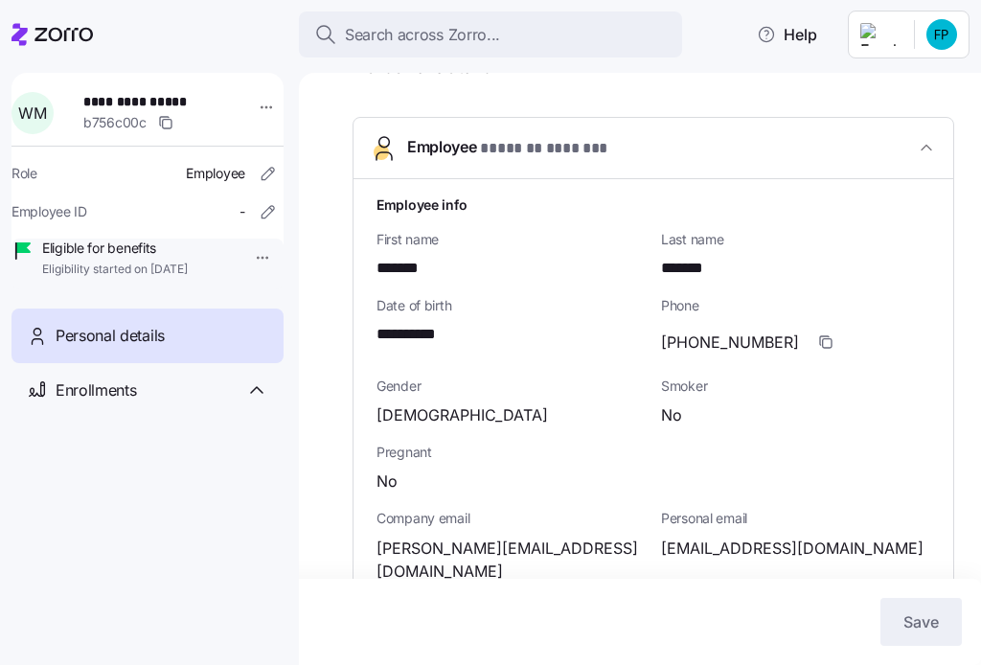
scroll to position [0, 0]
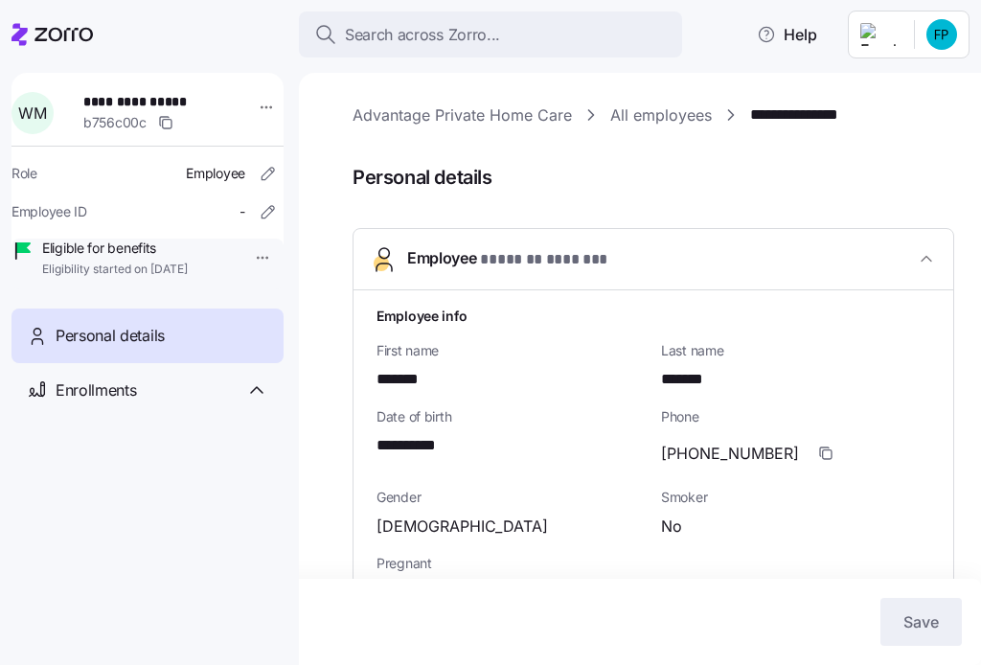
click at [407, 112] on link "Advantage Private Home Care" at bounding box center [461, 115] width 219 height 24
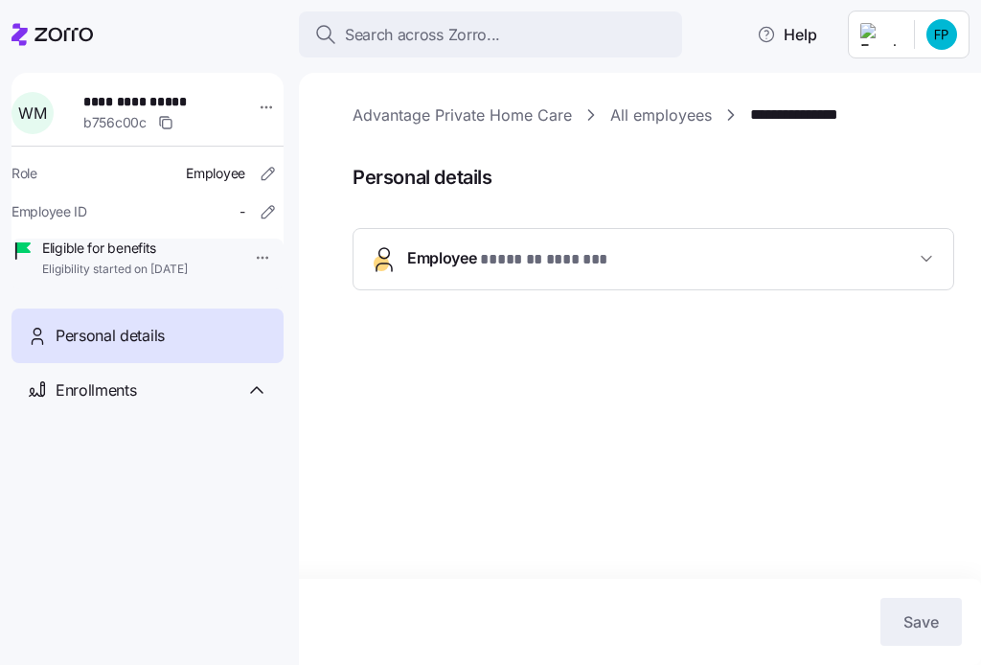
click at [667, 103] on link "All employees" at bounding box center [661, 115] width 102 height 24
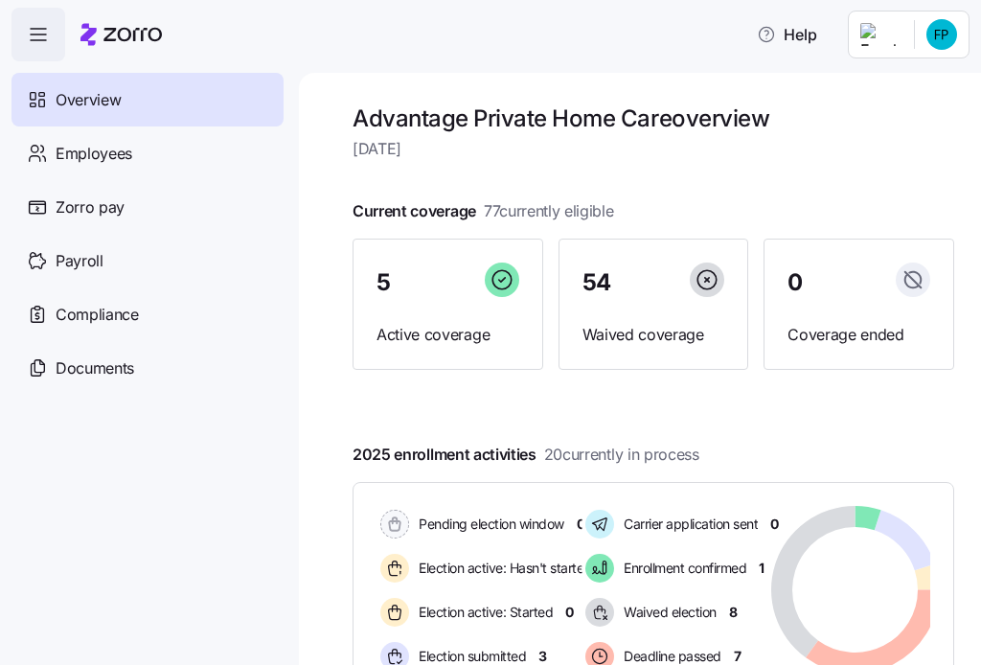
scroll to position [159, 0]
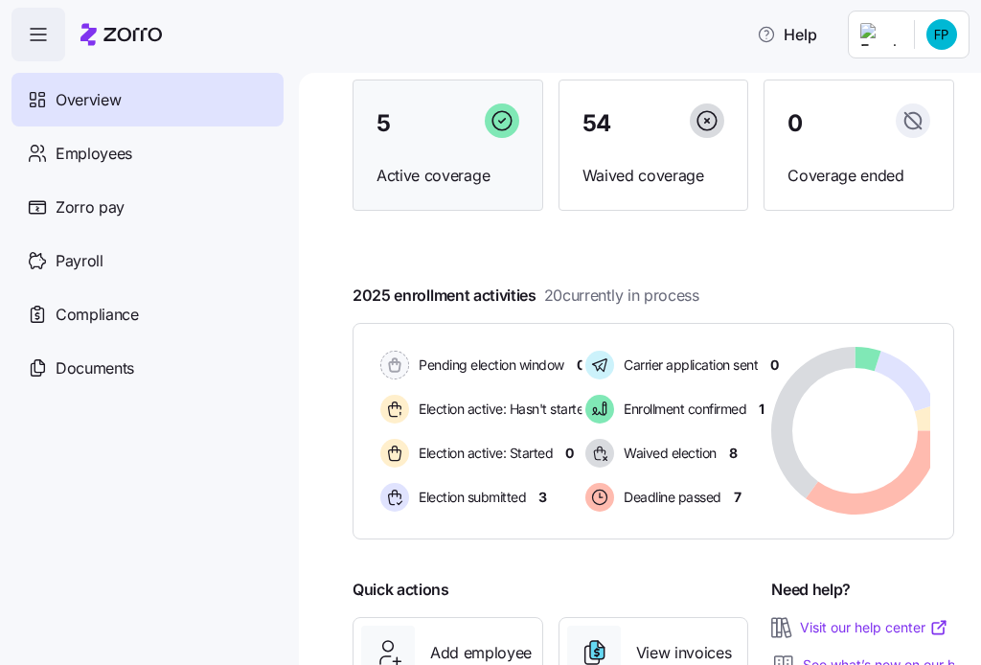
click at [390, 131] on span "5" at bounding box center [383, 123] width 14 height 23
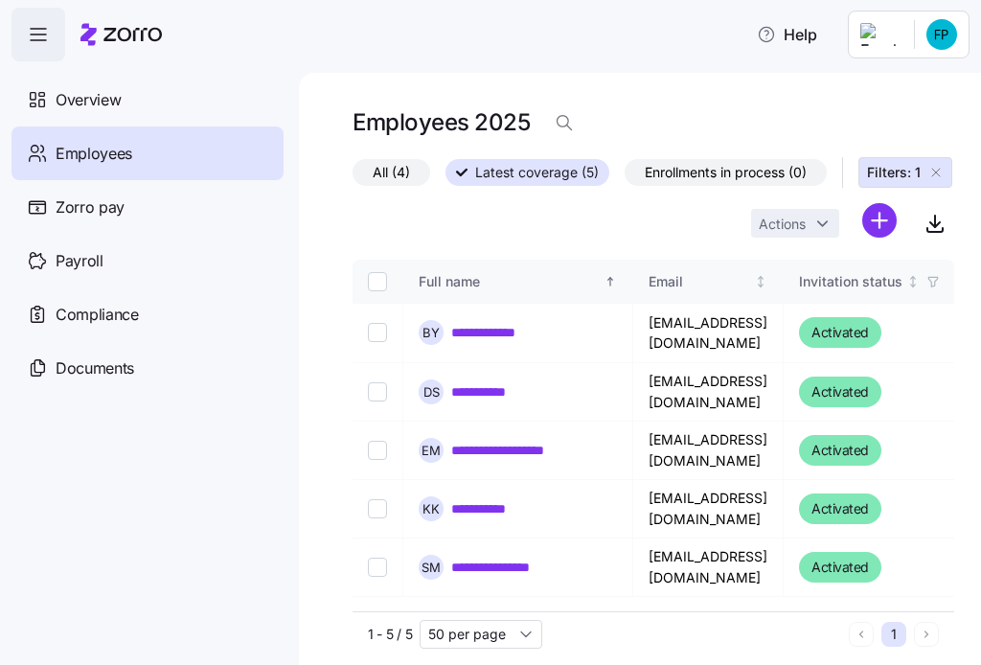
click at [738, 170] on span "Enrollments in process (0)" at bounding box center [726, 172] width 162 height 25
click at [624, 177] on input "Enrollments in process (0)" at bounding box center [624, 177] width 0 height 0
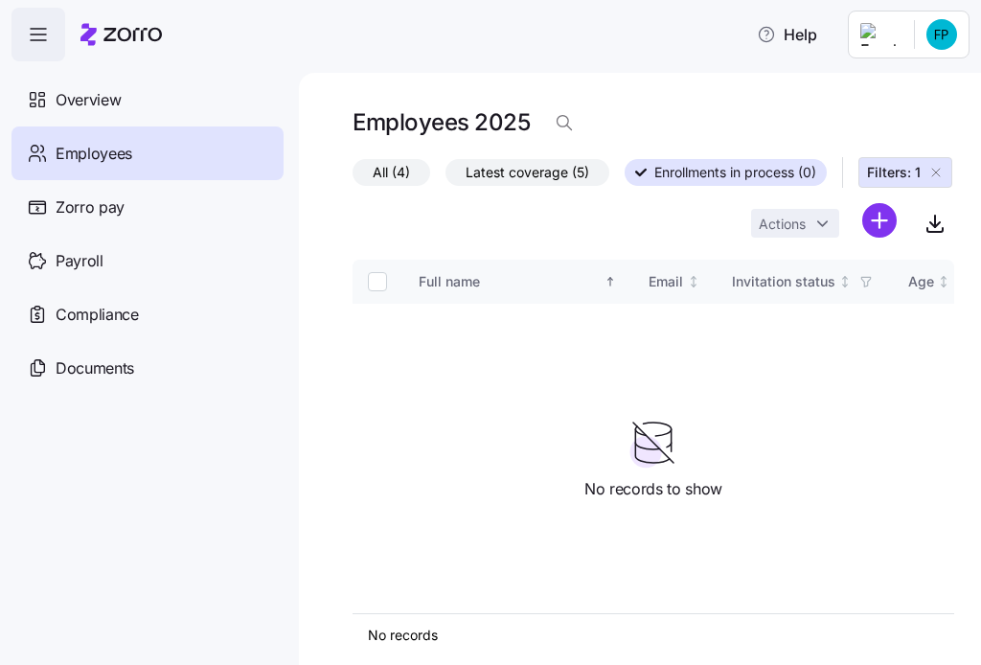
drag, startPoint x: 524, startPoint y: 171, endPoint x: 400, endPoint y: 163, distance: 123.8
click at [524, 170] on span "Latest coverage (5)" at bounding box center [527, 172] width 124 height 25
click at [445, 177] on input "Latest coverage (5)" at bounding box center [445, 177] width 0 height 0
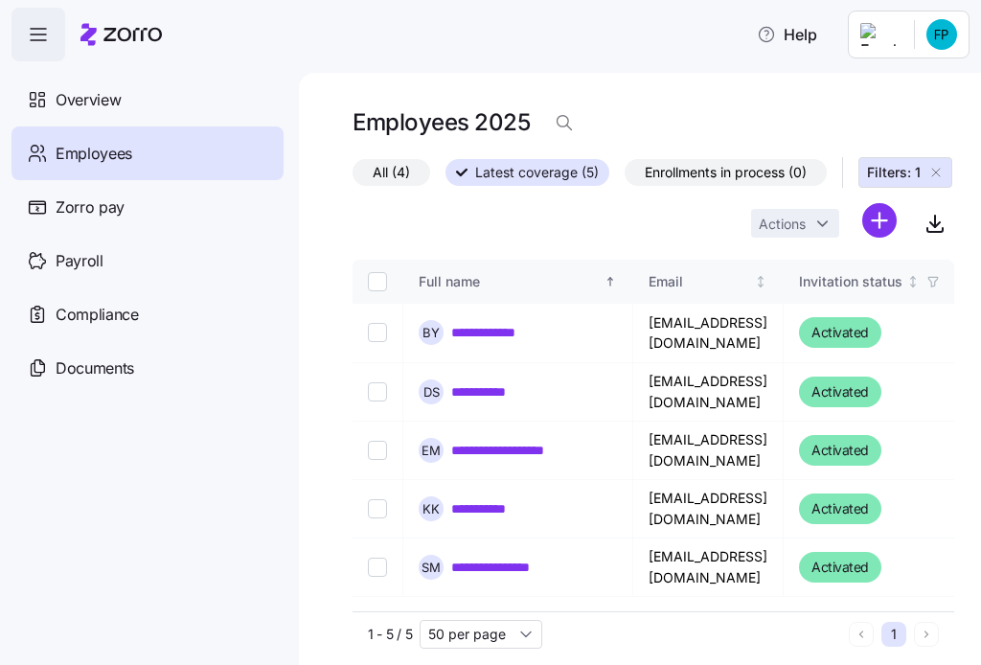
click at [400, 163] on span "All (4)" at bounding box center [391, 172] width 37 height 25
click at [352, 177] on input "All (4)" at bounding box center [352, 177] width 0 height 0
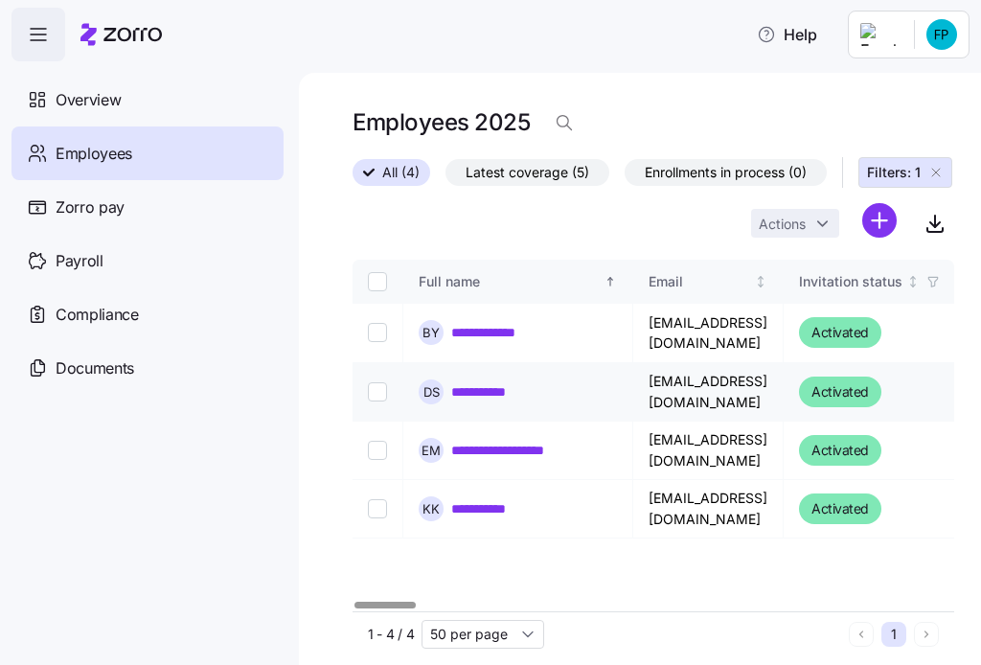
scroll to position [11, 0]
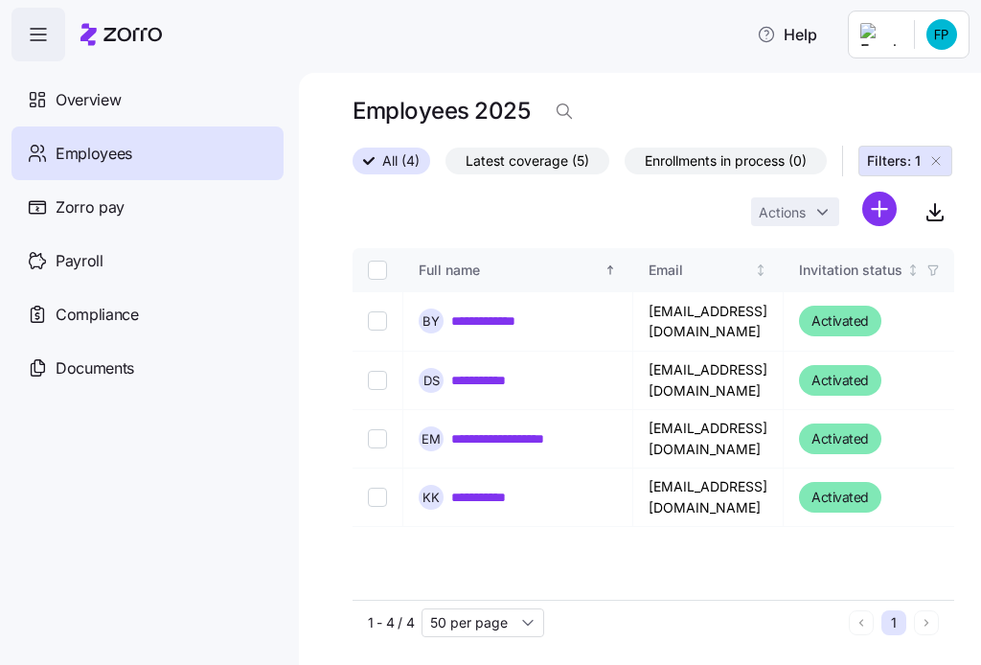
click at [121, 150] on span "Employees" at bounding box center [94, 154] width 77 height 24
click at [745, 163] on span "Enrollments in process (0)" at bounding box center [726, 160] width 162 height 25
click at [624, 166] on input "Enrollments in process (0)" at bounding box center [624, 166] width 0 height 0
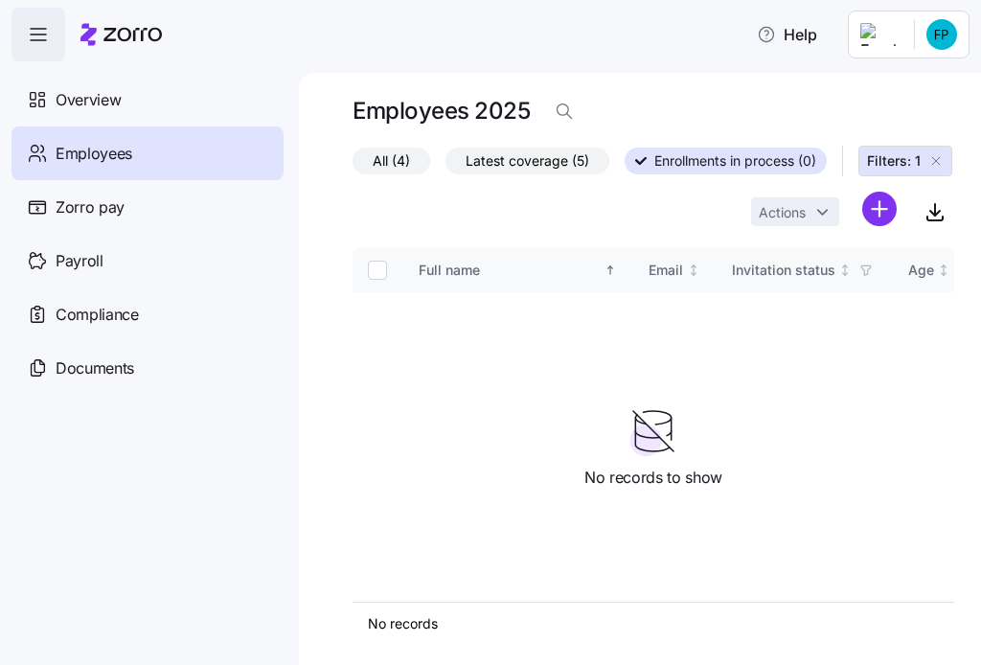
click at [513, 142] on div "Employees 2025" at bounding box center [652, 119] width 601 height 54
click at [536, 147] on label "Latest coverage (5)" at bounding box center [527, 160] width 164 height 27
click at [445, 166] on input "Latest coverage (5)" at bounding box center [445, 166] width 0 height 0
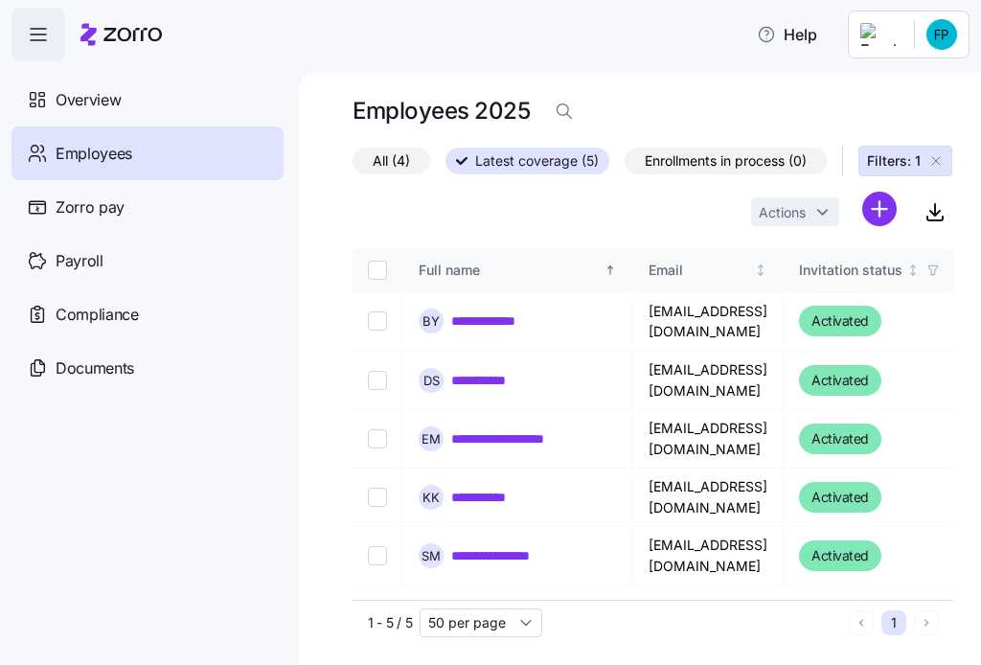
click at [387, 151] on span "All (4)" at bounding box center [391, 160] width 37 height 25
click at [352, 166] on input "All (4)" at bounding box center [352, 166] width 0 height 0
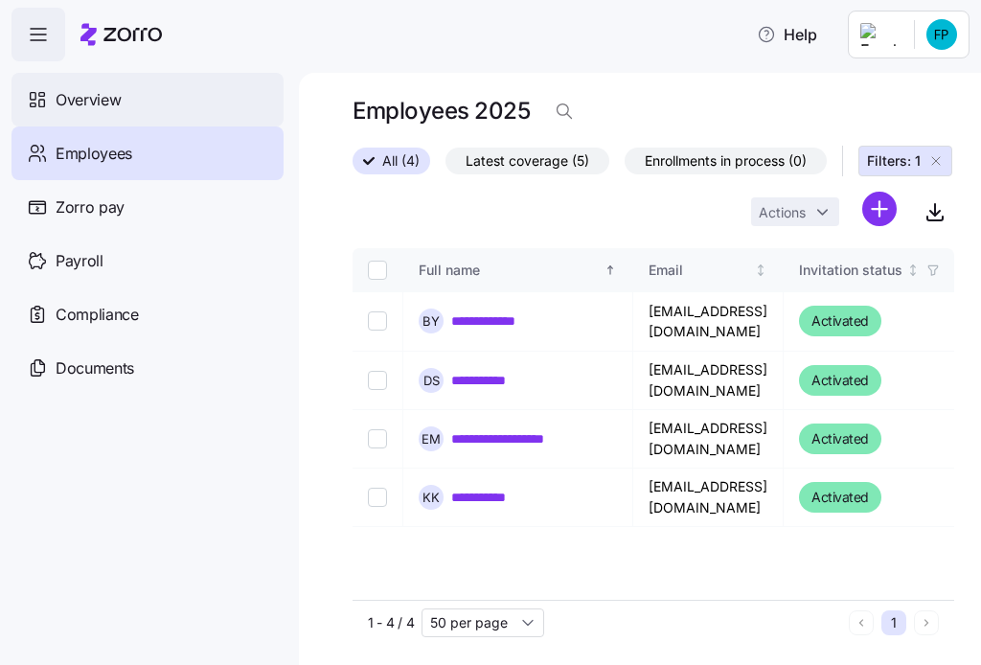
click at [87, 77] on div "Overview" at bounding box center [147, 100] width 272 height 54
click at [94, 96] on span "Overview" at bounding box center [88, 100] width 65 height 24
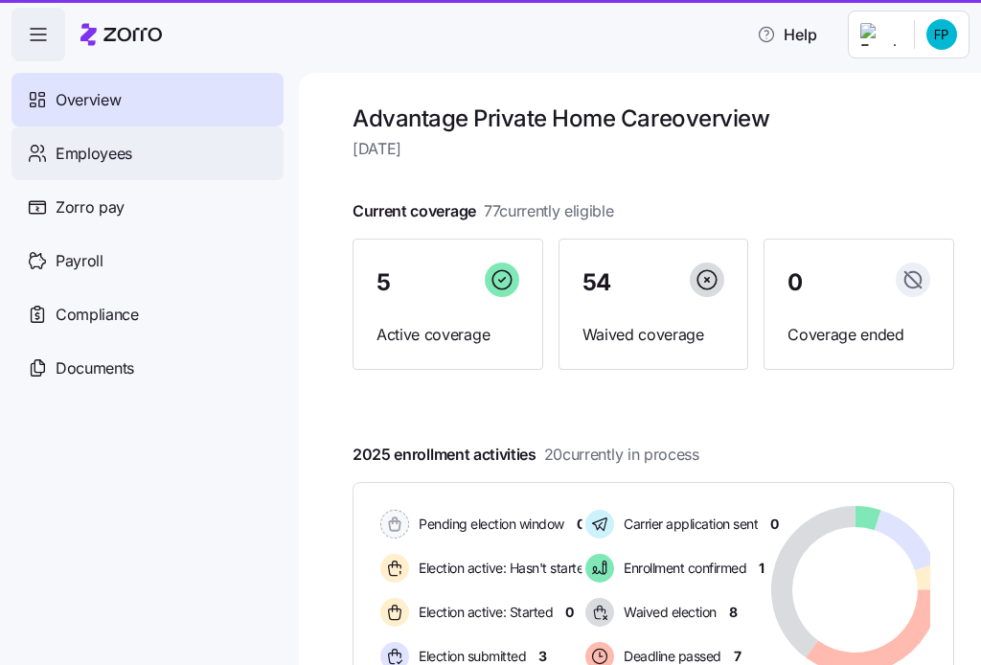
click at [122, 143] on span "Employees" at bounding box center [94, 154] width 77 height 24
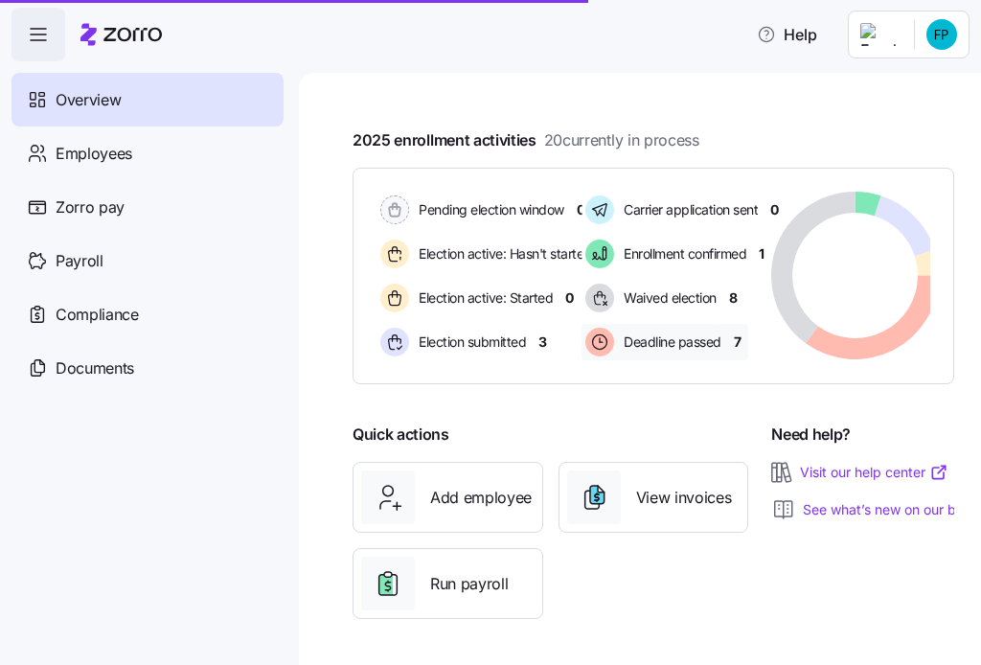
scroll to position [192, 0]
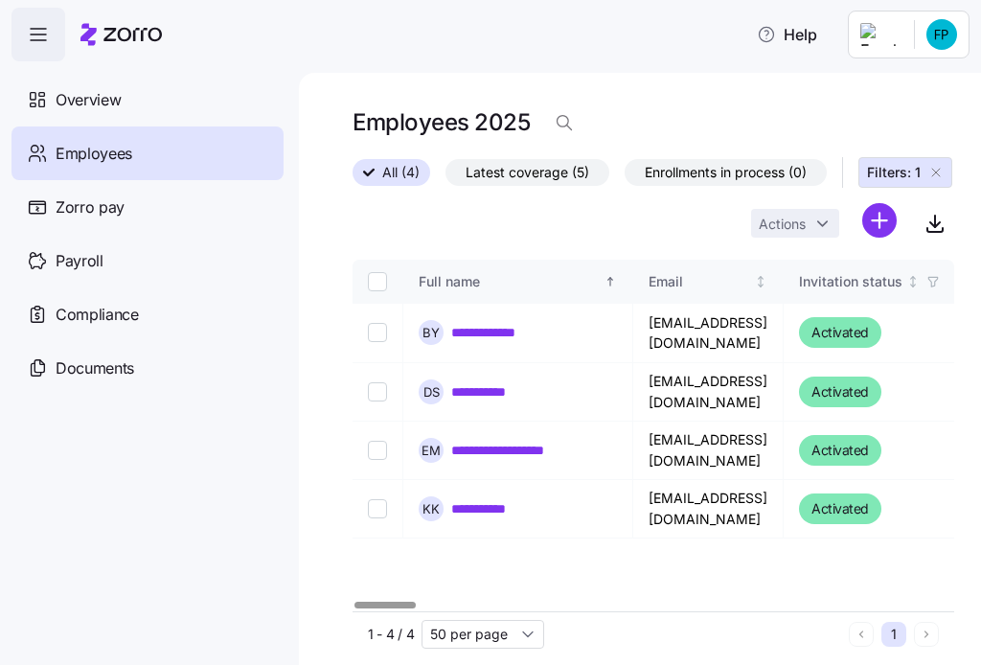
click at [41, 147] on icon at bounding box center [37, 153] width 21 height 23
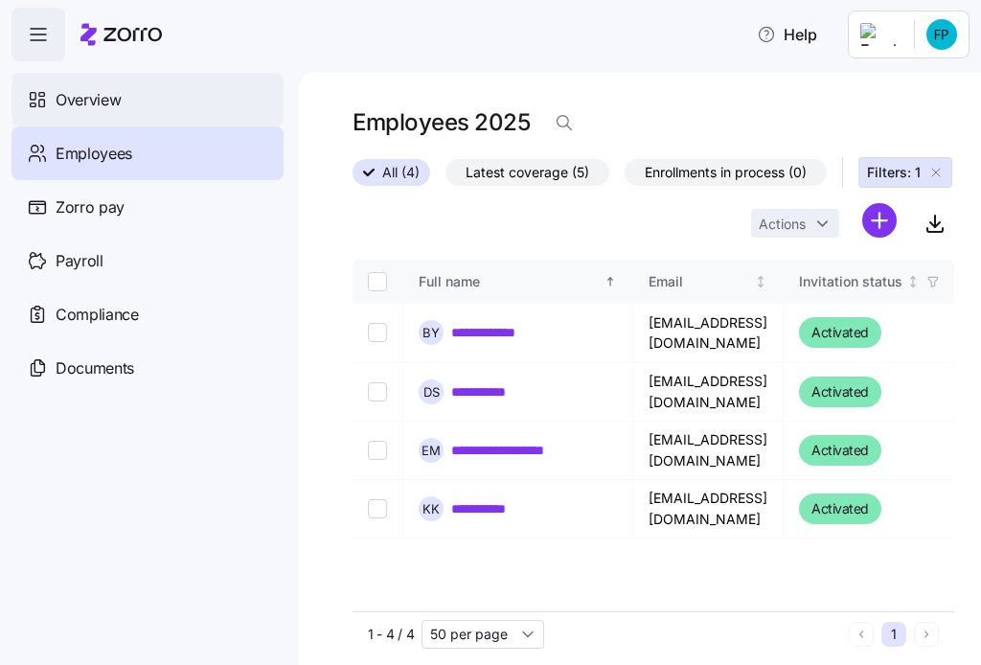
click at [57, 98] on span "Overview" at bounding box center [88, 100] width 65 height 24
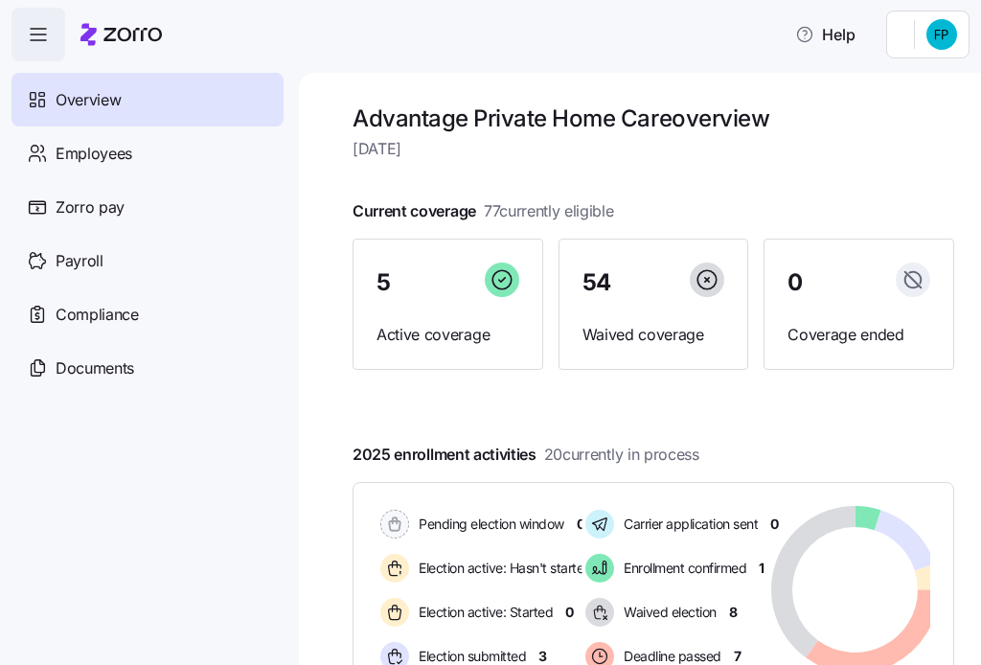
scroll to position [159, 0]
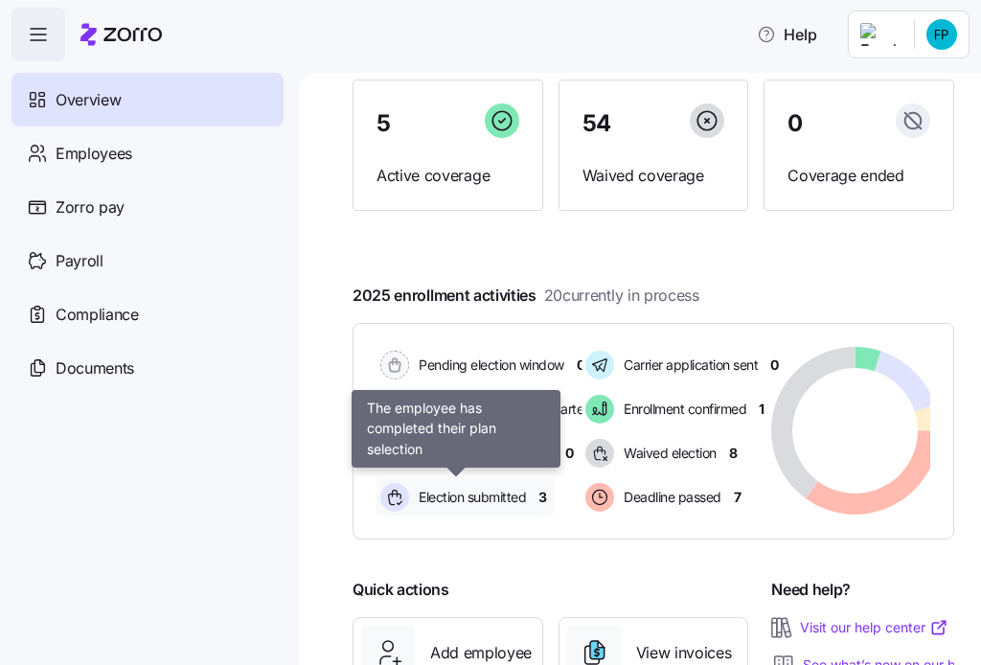
click at [512, 495] on span "Election submitted" at bounding box center [469, 496] width 113 height 19
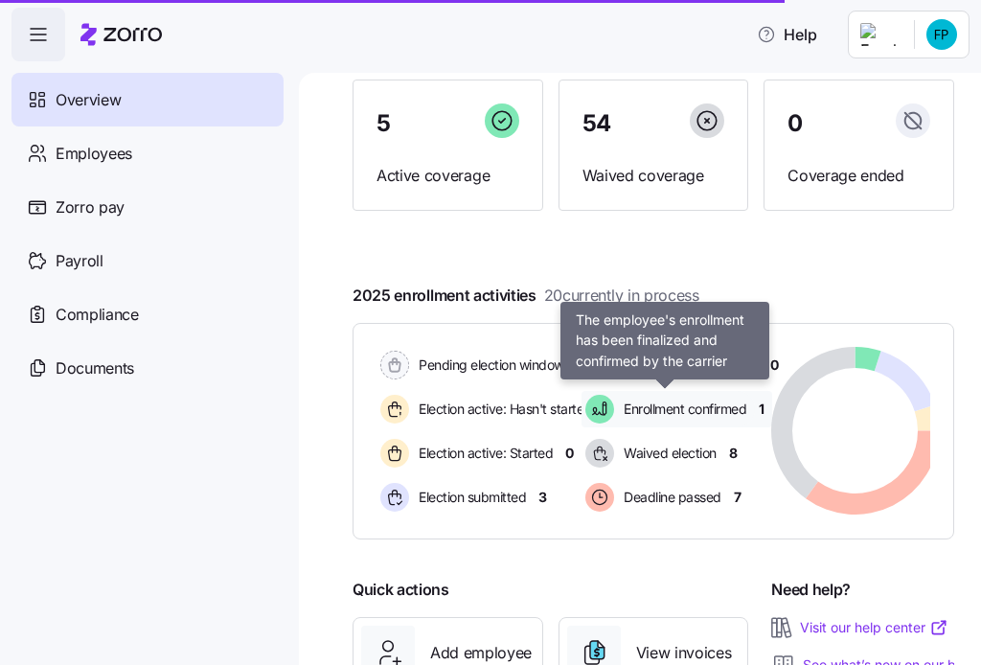
click at [680, 403] on span "Enrollment confirmed" at bounding box center [682, 408] width 128 height 19
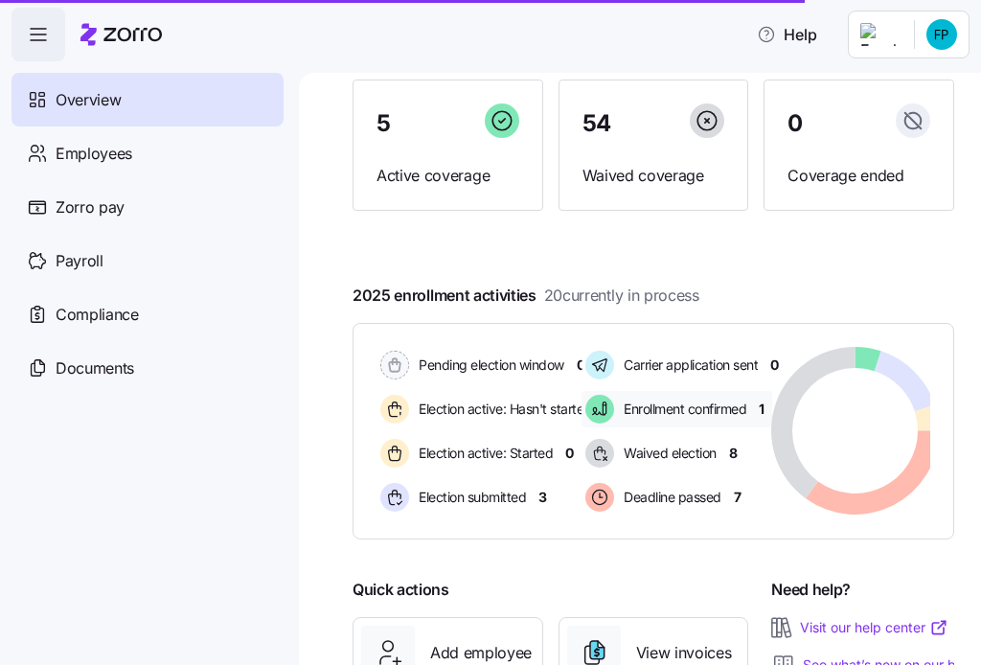
click at [686, 410] on span "Enrollment confirmed" at bounding box center [682, 408] width 128 height 19
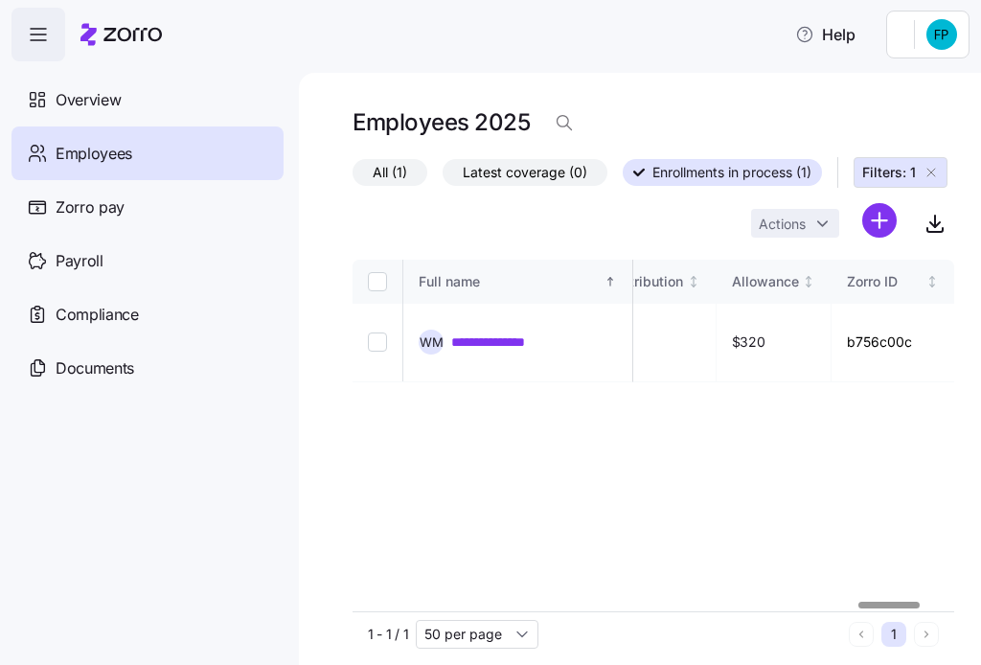
scroll to position [0, 5032]
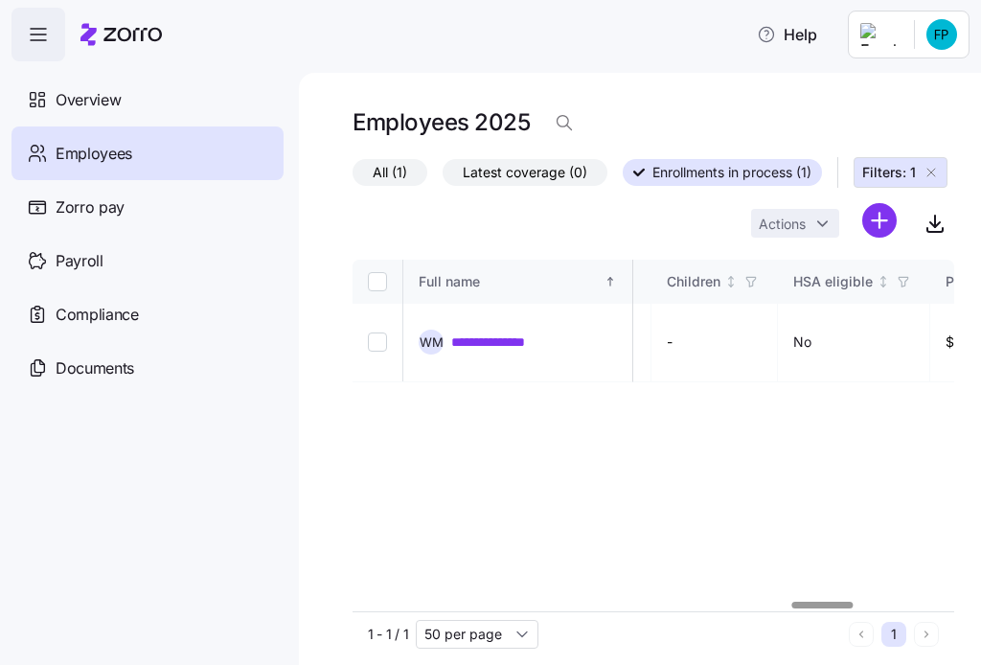
click at [830, 601] on div at bounding box center [822, 604] width 61 height 7
click at [517, 332] on link "**********" at bounding box center [505, 341] width 108 height 19
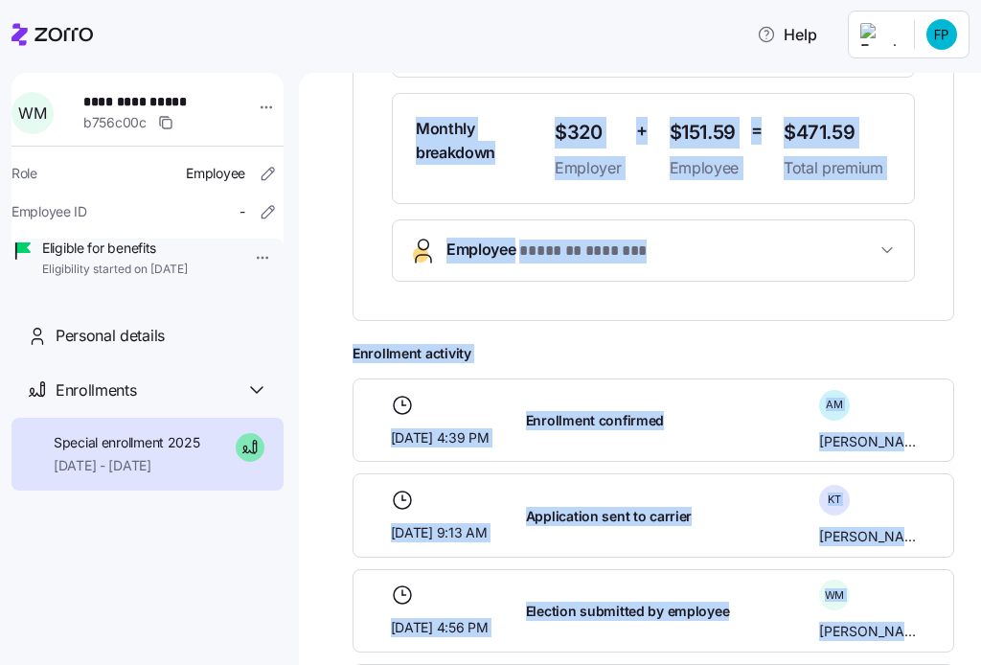
scroll to position [796, 0]
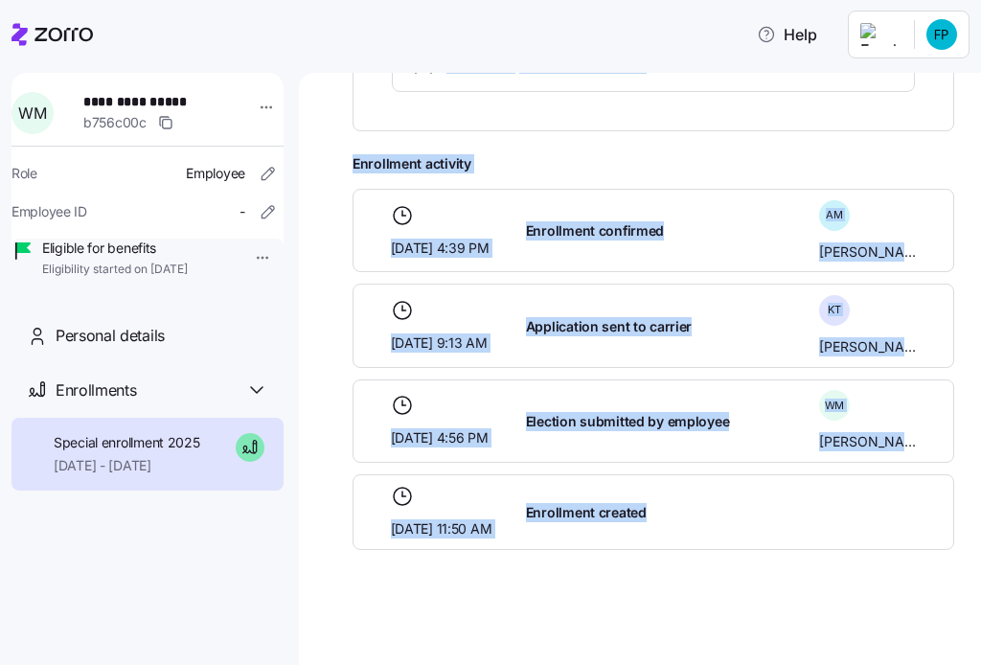
drag, startPoint x: 348, startPoint y: 85, endPoint x: 679, endPoint y: 383, distance: 445.5
click at [971, 653] on html "**********" at bounding box center [490, 326] width 981 height 653
copy div "**********"
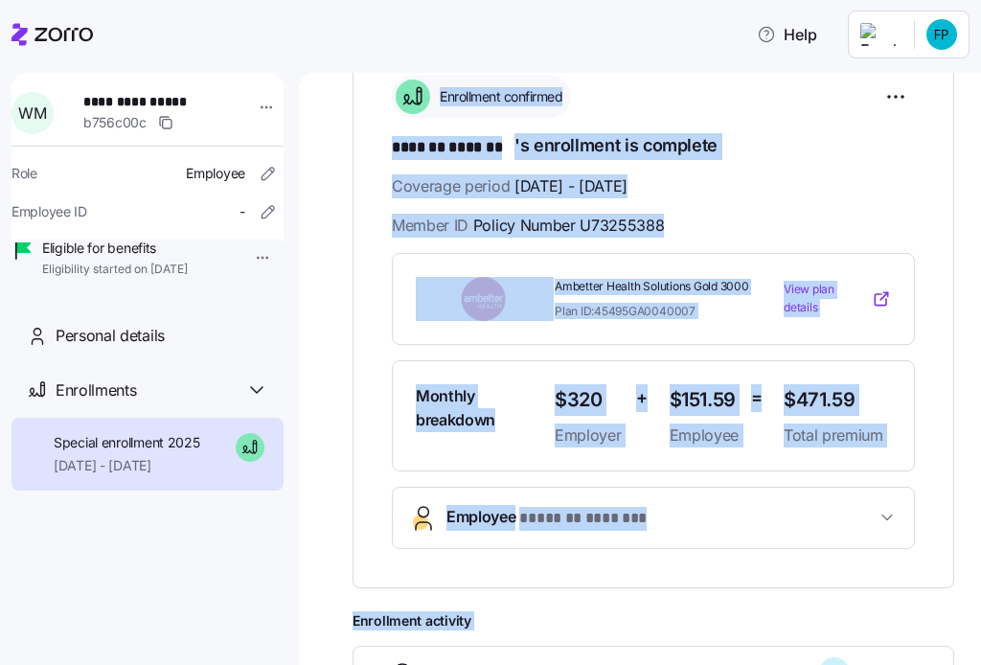
scroll to position [0, 0]
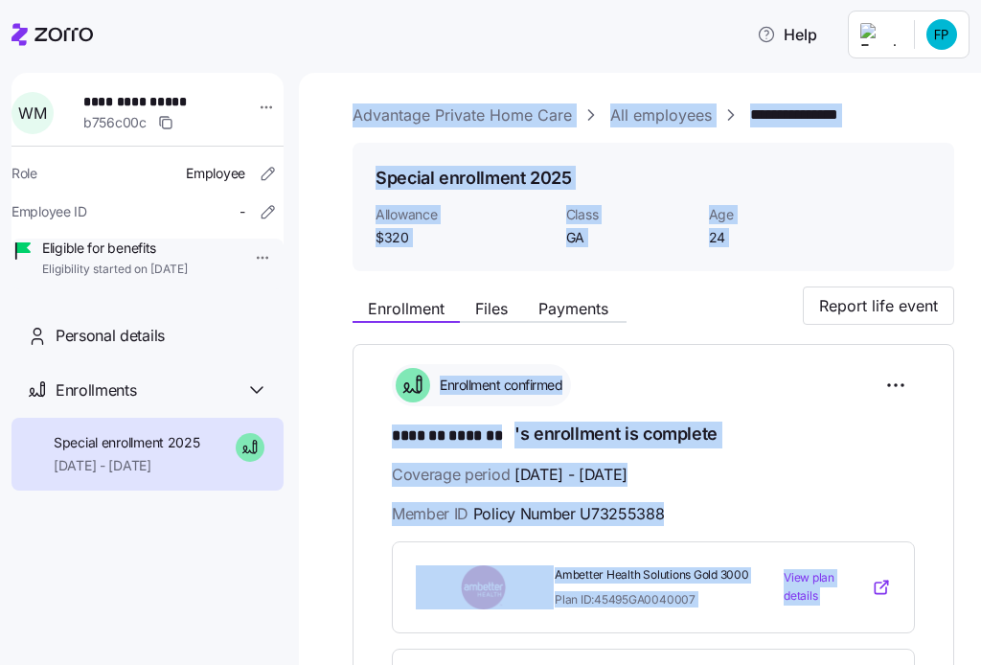
click at [735, 366] on div "Enrollment confirmed" at bounding box center [653, 385] width 523 height 42
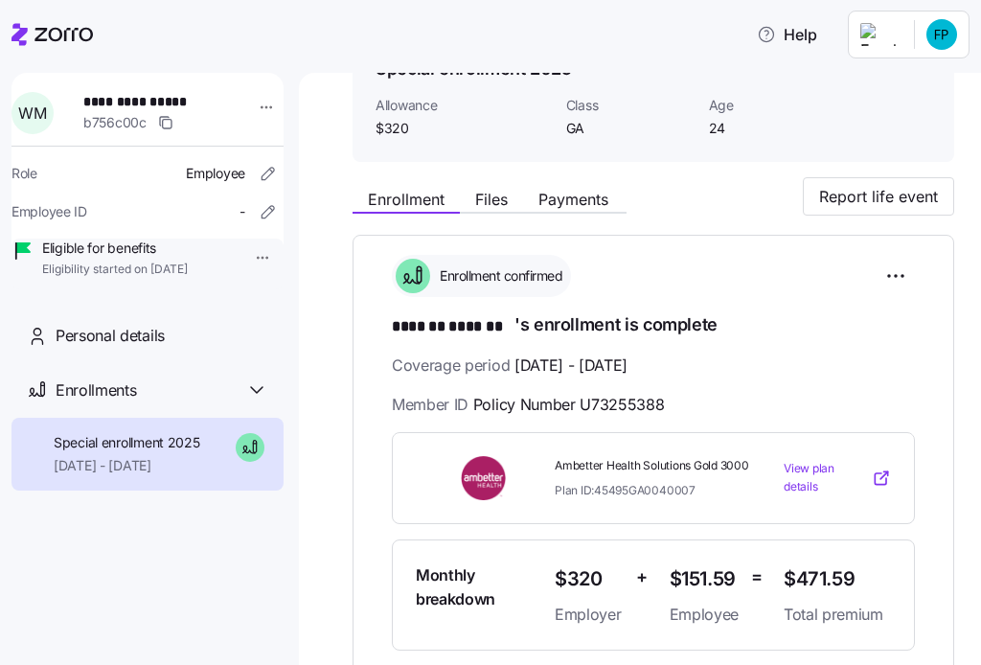
scroll to position [159, 0]
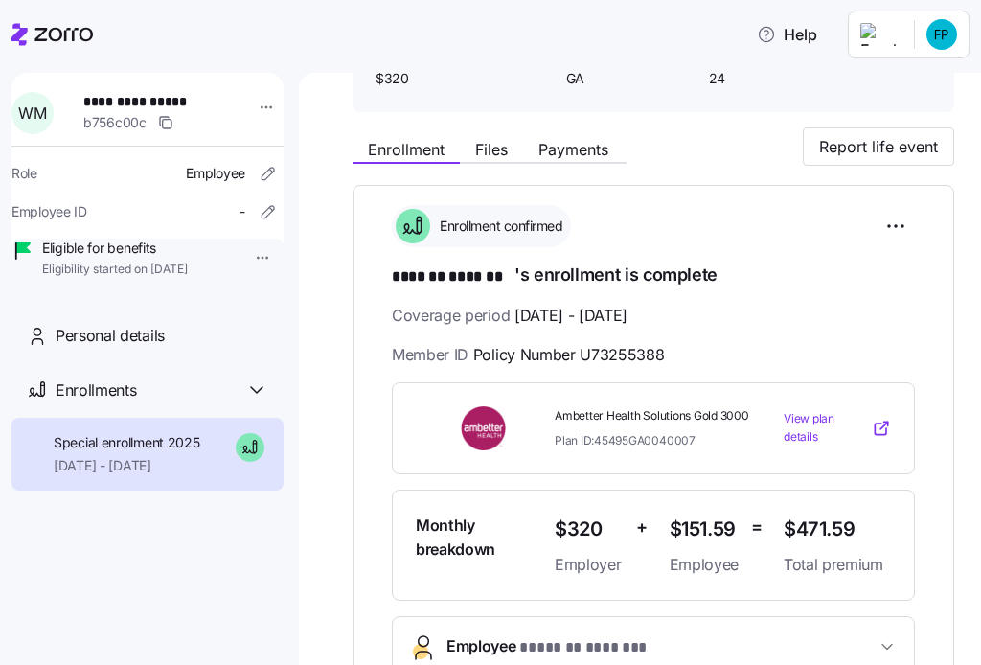
click at [785, 430] on span "View plan details" at bounding box center [825, 427] width 84 height 35
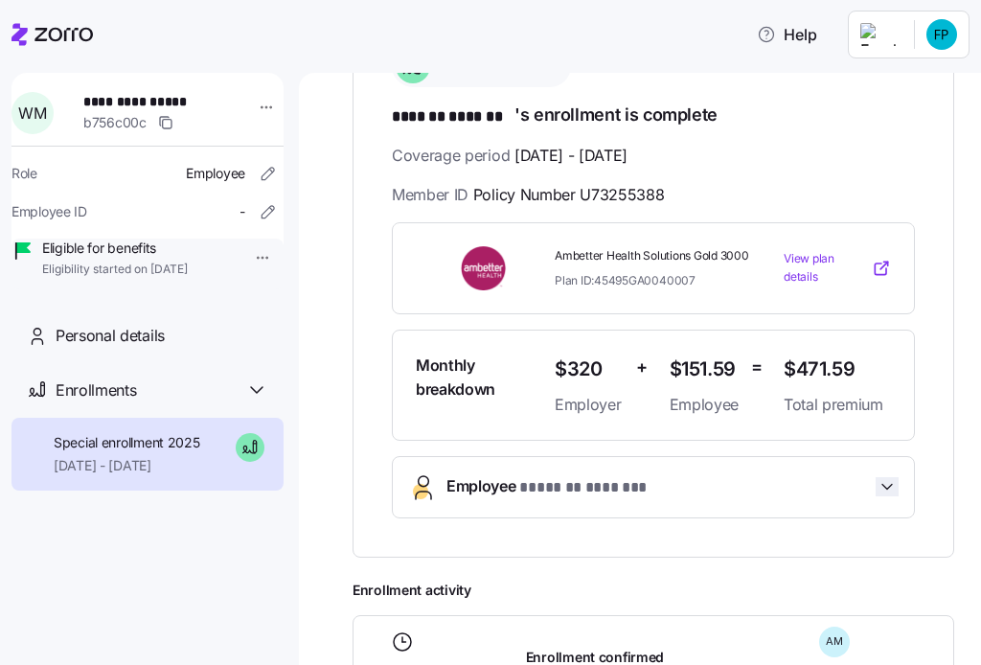
click at [877, 484] on icon "button" at bounding box center [886, 486] width 19 height 19
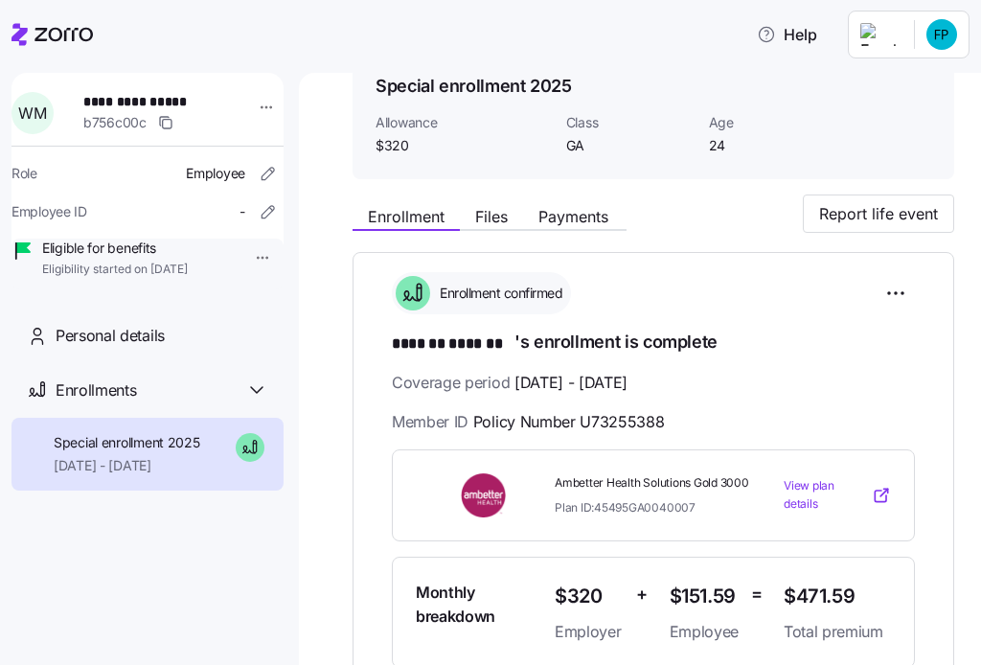
scroll to position [159, 0]
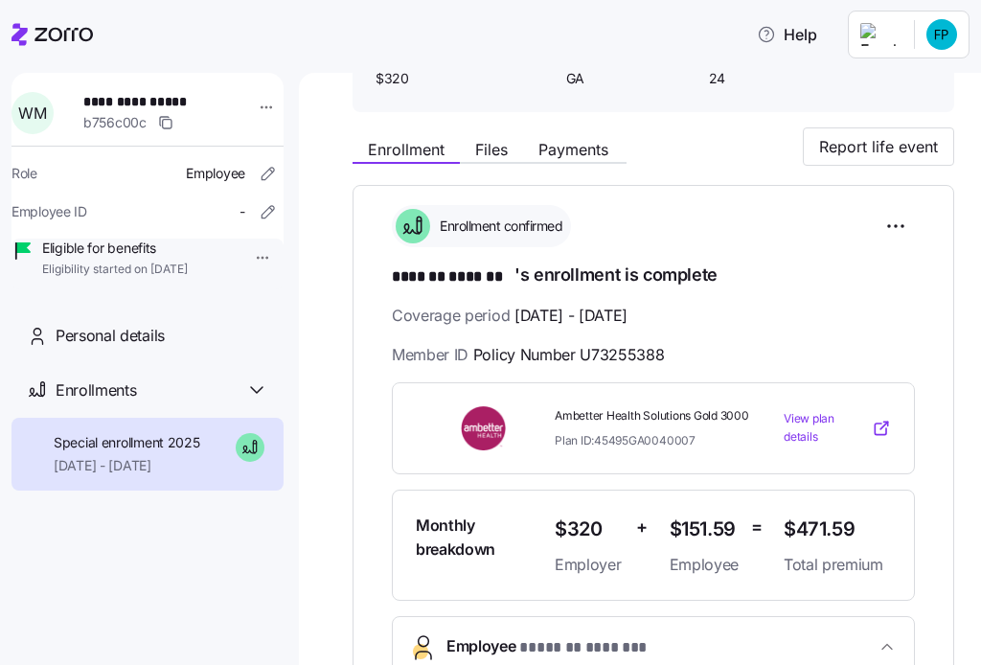
click at [789, 341] on div "Coverage period [DATE] - [DATE] Member ID Policy Number U73255388" at bounding box center [653, 335] width 523 height 63
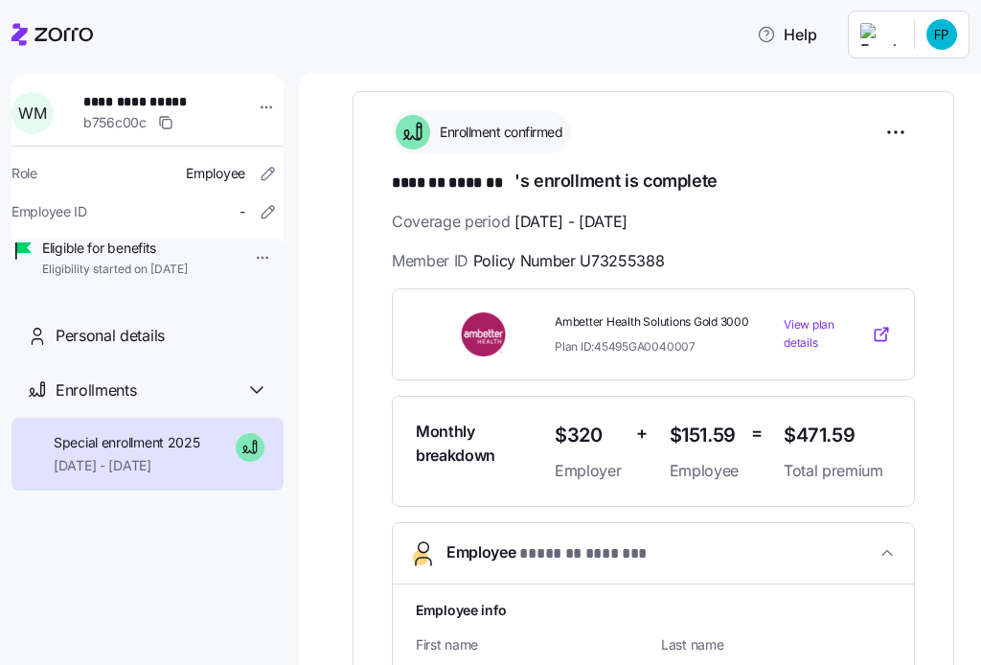
scroll to position [319, 0]
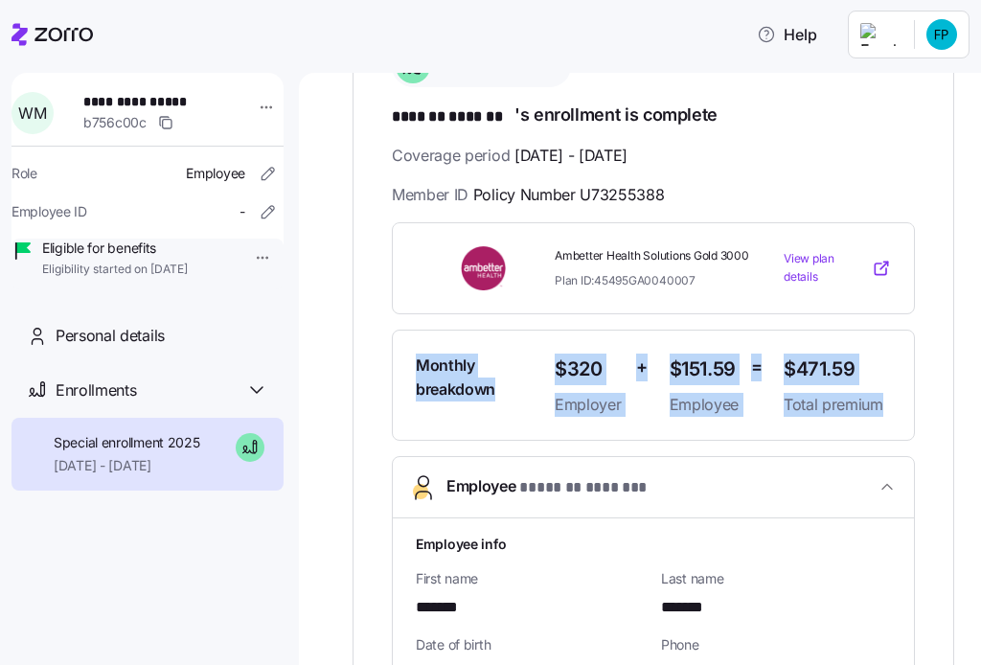
drag, startPoint x: 408, startPoint y: 350, endPoint x: 927, endPoint y: 392, distance: 520.8
copy div "Monthly breakdown $320 Employer + $151.59 Employee = $471.59 Total premium"
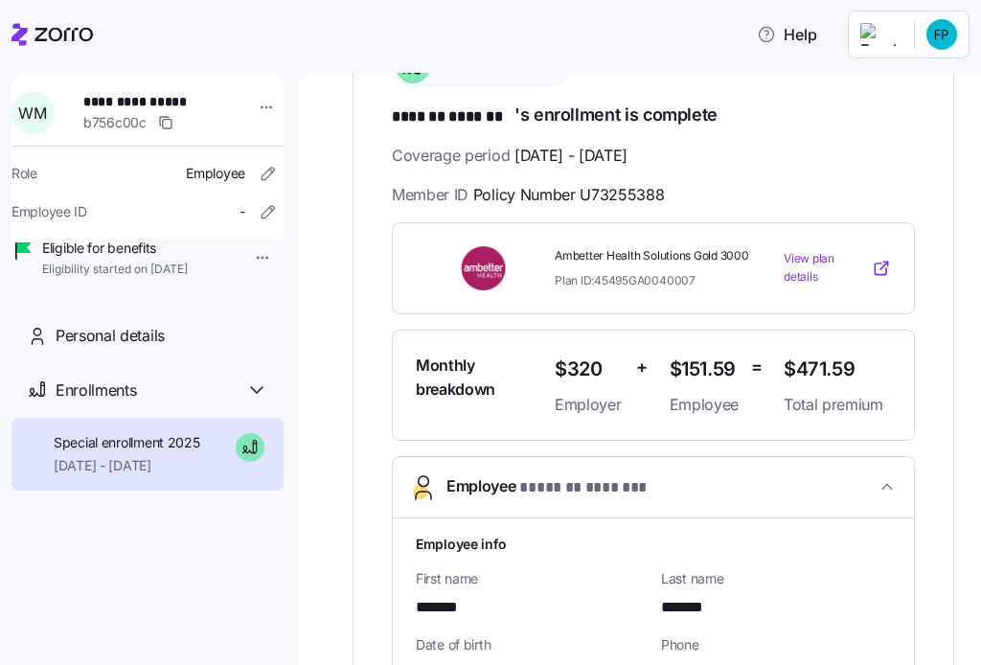
drag, startPoint x: 823, startPoint y: 557, endPoint x: 811, endPoint y: 531, distance: 29.2
click at [823, 561] on div "Last name *******" at bounding box center [775, 594] width 245 height 66
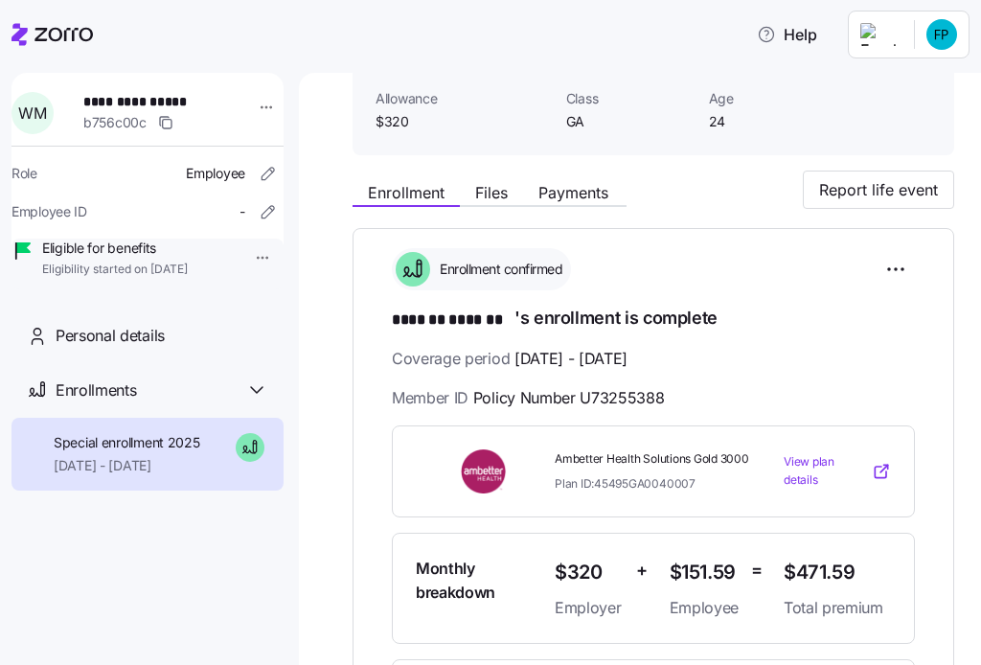
scroll to position [0, 0]
